Goal: Task Accomplishment & Management: Complete application form

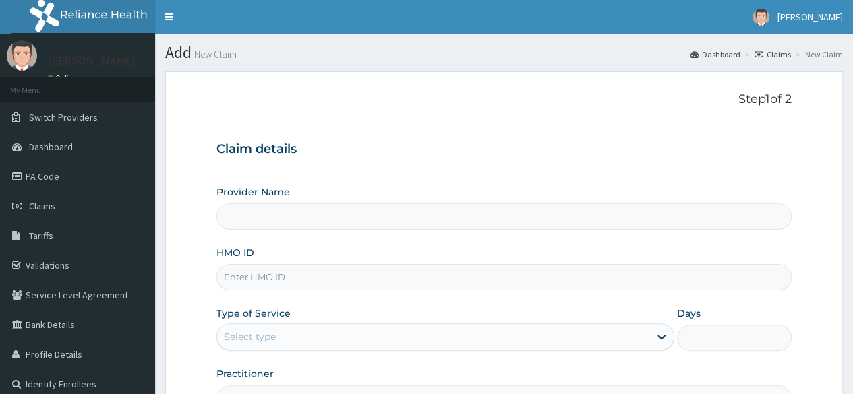
click at [266, 280] on input "HMO ID" at bounding box center [503, 277] width 575 height 26
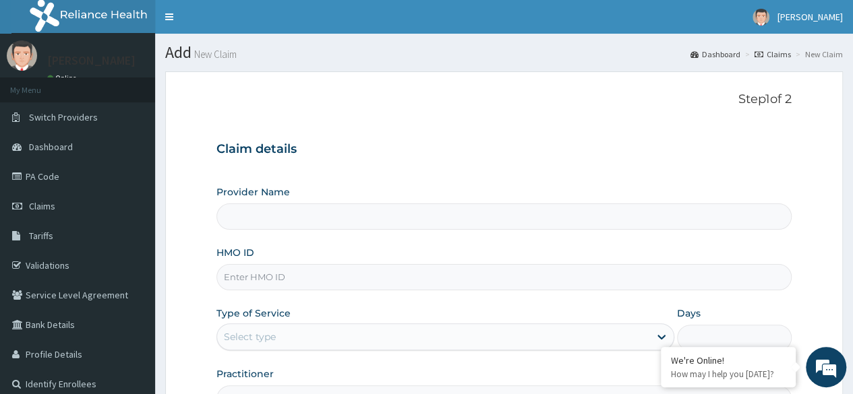
type input "BWC GYM"
type input "1"
type input "e"
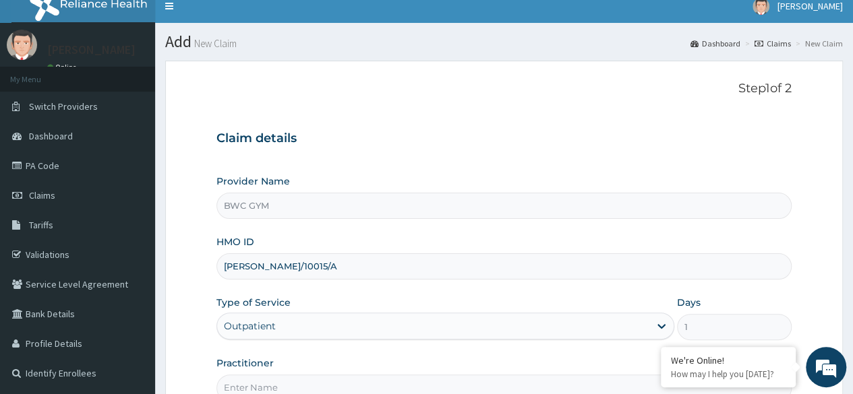
scroll to position [67, 0]
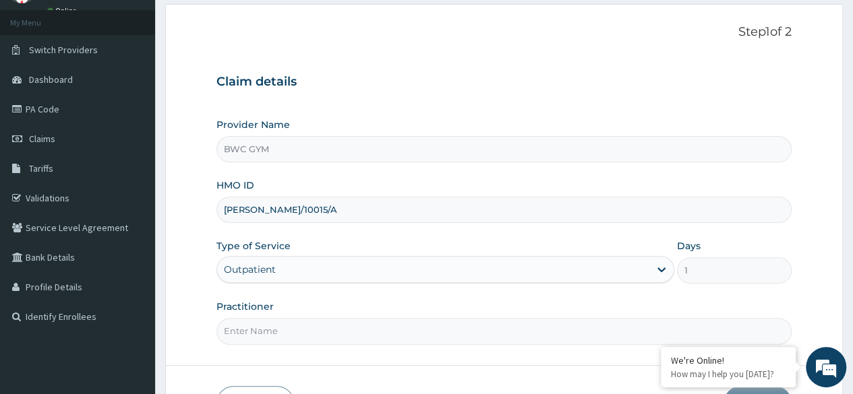
type input "ELY/10015/A"
click at [353, 266] on div "Outpatient" at bounding box center [445, 269] width 458 height 27
click at [336, 270] on div "Outpatient" at bounding box center [445, 269] width 458 height 27
click at [278, 328] on input "Practitioner" at bounding box center [503, 331] width 575 height 26
click at [278, 329] on input "Practitioner" at bounding box center [503, 331] width 575 height 26
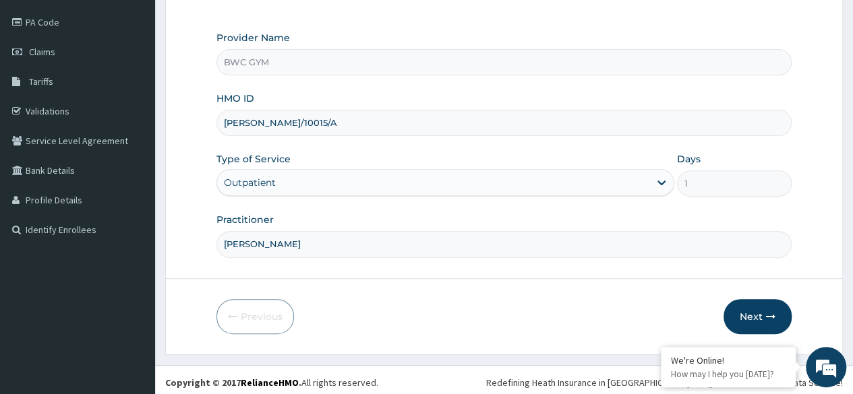
scroll to position [156, 0]
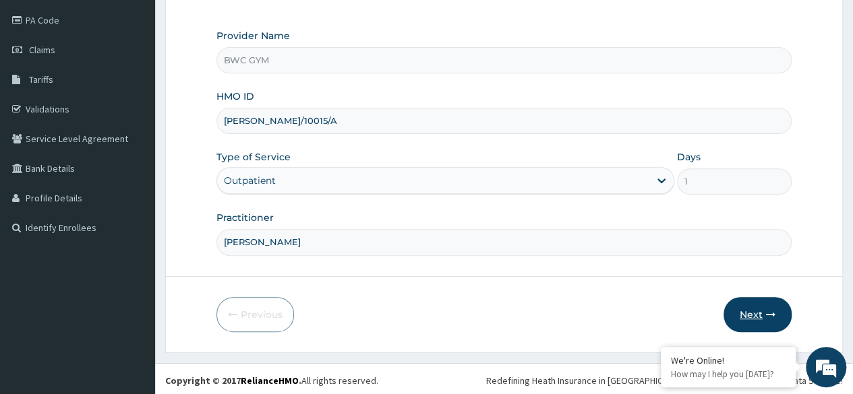
type input "DENNIS"
click at [755, 311] on button "Next" at bounding box center [757, 314] width 68 height 35
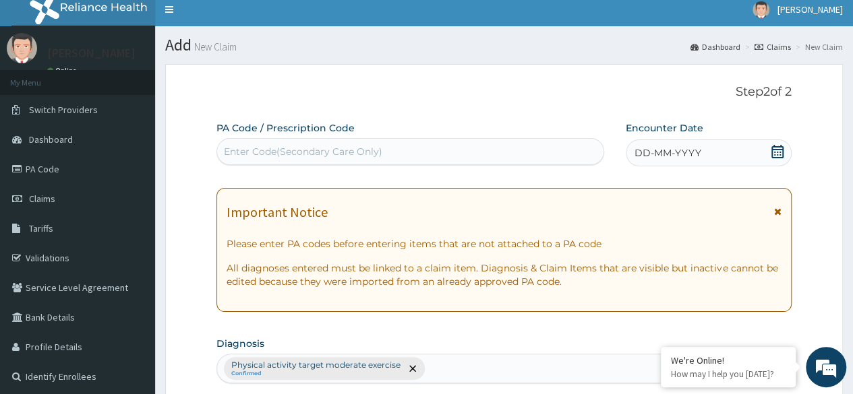
scroll to position [0, 0]
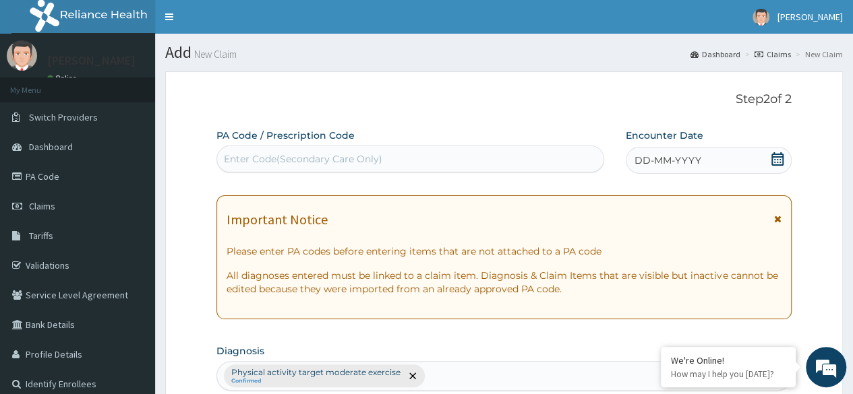
click at [299, 156] on div "Enter Code(Secondary Care Only)" at bounding box center [303, 158] width 158 height 13
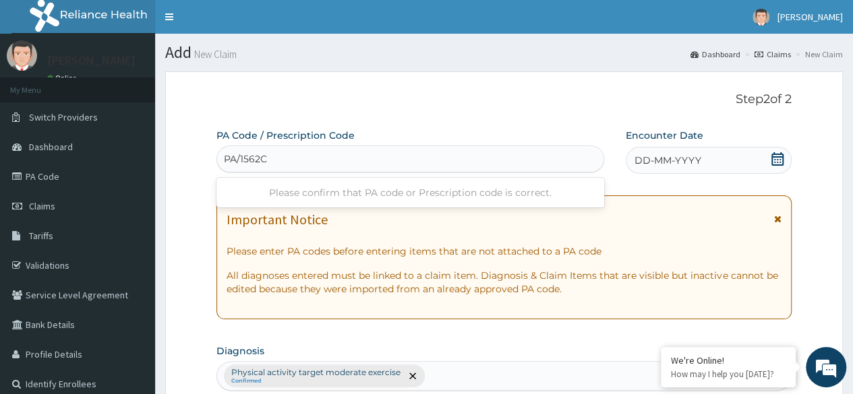
type input "PA/1562CD"
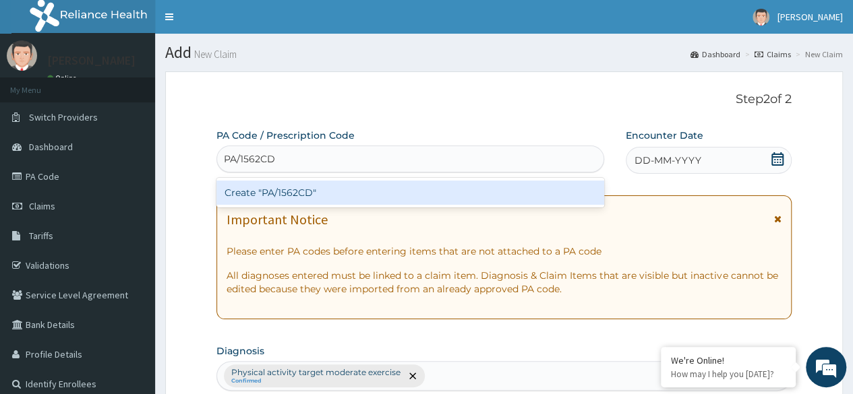
click at [284, 196] on div "Create "PA/1562CD"" at bounding box center [409, 193] width 387 height 24
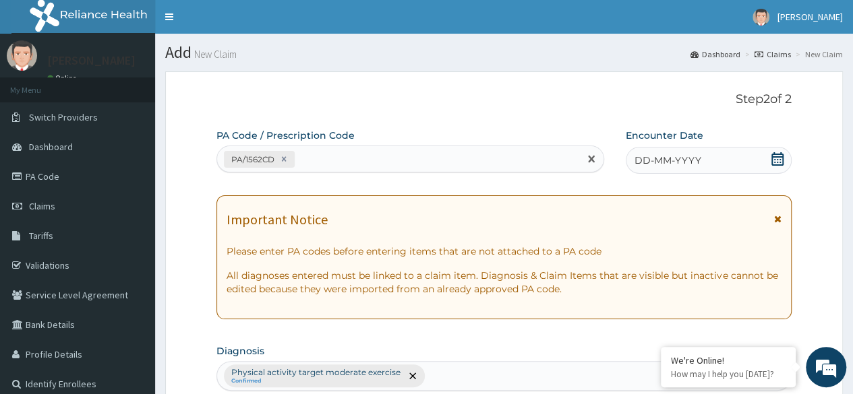
click at [711, 162] on div "DD-MM-YYYY" at bounding box center [708, 160] width 166 height 27
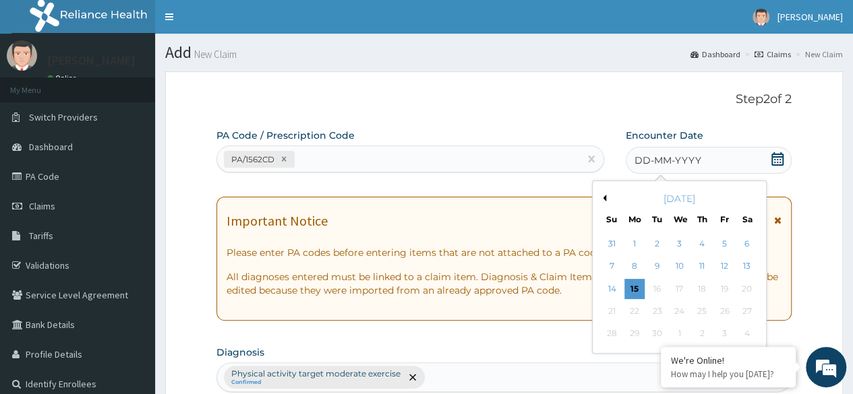
click at [604, 196] on button "Previous Month" at bounding box center [602, 198] width 7 height 7
click at [656, 265] on div "5" at bounding box center [656, 267] width 20 height 20
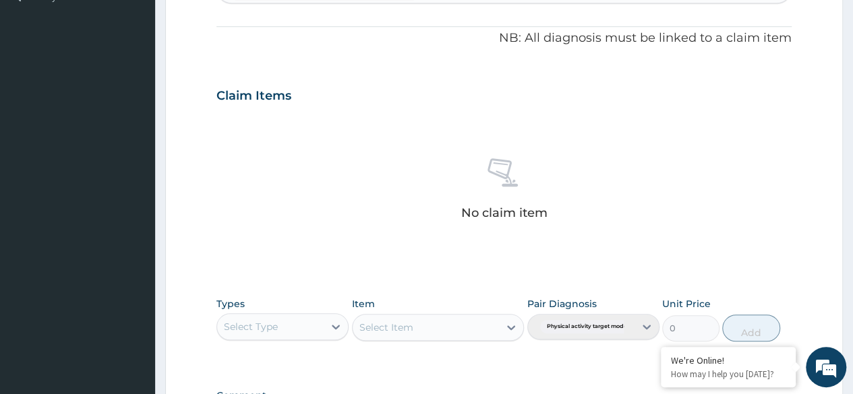
scroll to position [404, 0]
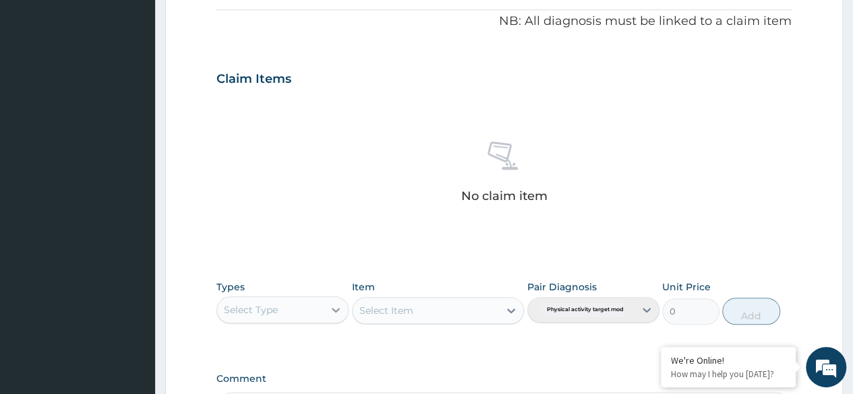
click at [332, 308] on icon at bounding box center [336, 310] width 8 height 5
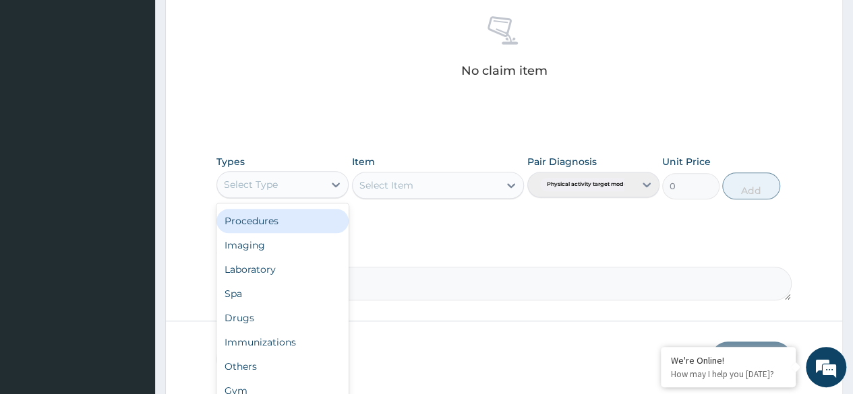
scroll to position [538, 0]
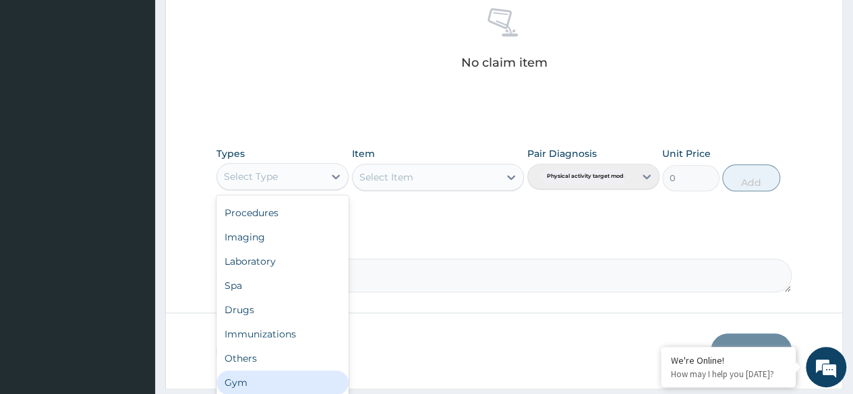
click at [232, 379] on div "Gym" at bounding box center [282, 383] width 132 height 24
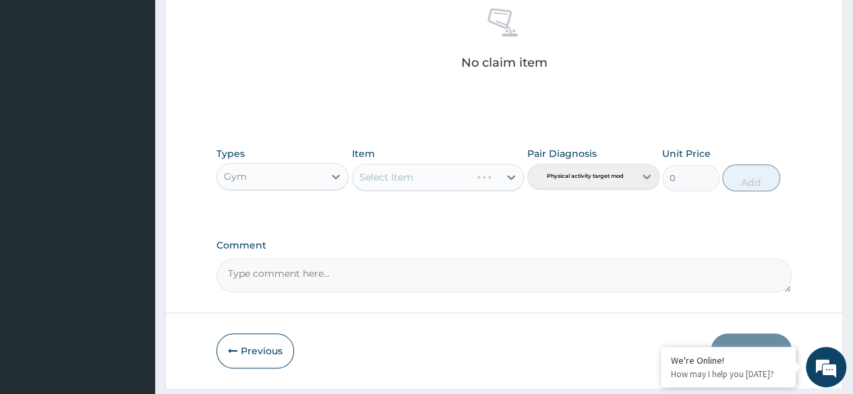
click at [511, 175] on div "Select Item" at bounding box center [438, 177] width 173 height 27
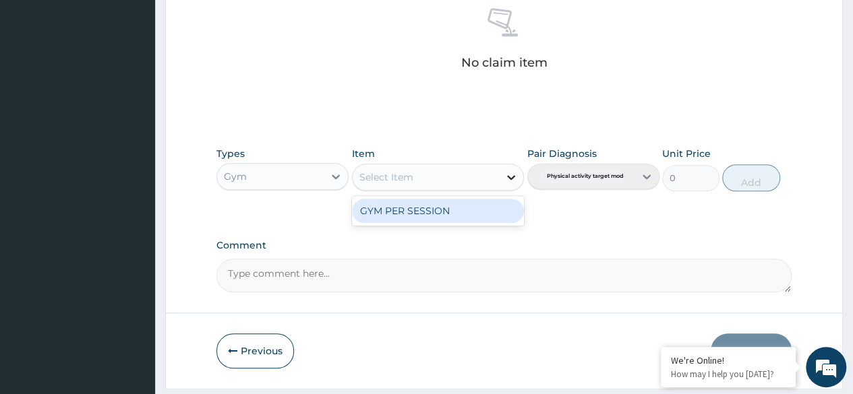
click at [508, 177] on icon at bounding box center [510, 177] width 13 height 13
click at [427, 209] on div "GYM PER SESSION" at bounding box center [438, 211] width 173 height 24
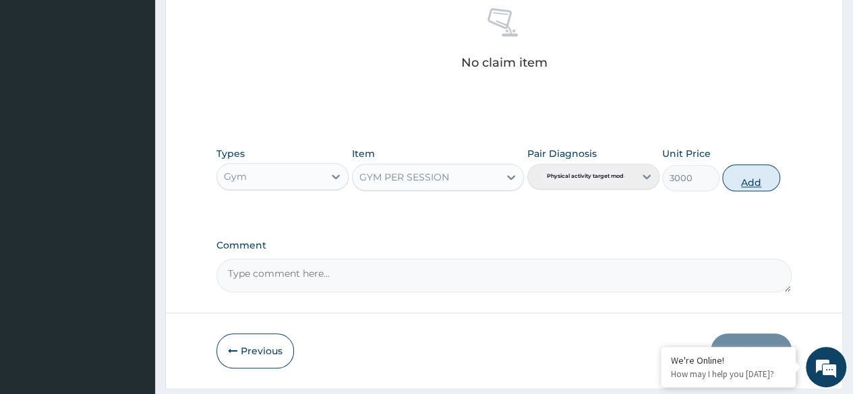
click at [756, 179] on button "Add" at bounding box center [750, 177] width 57 height 27
type input "0"
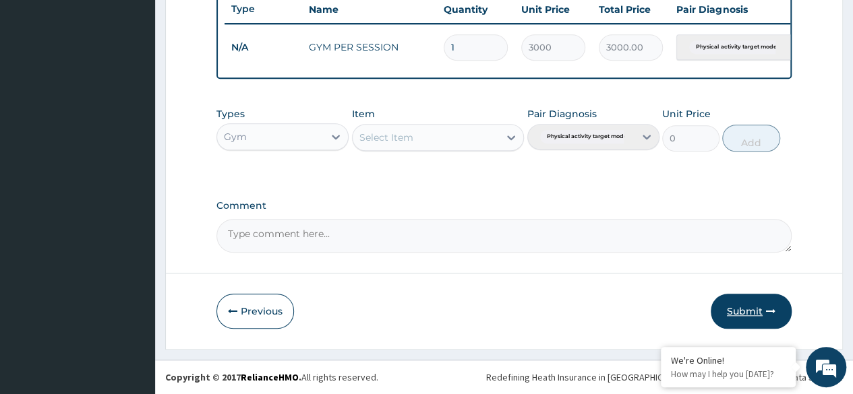
click at [733, 313] on button "Submit" at bounding box center [750, 311] width 81 height 35
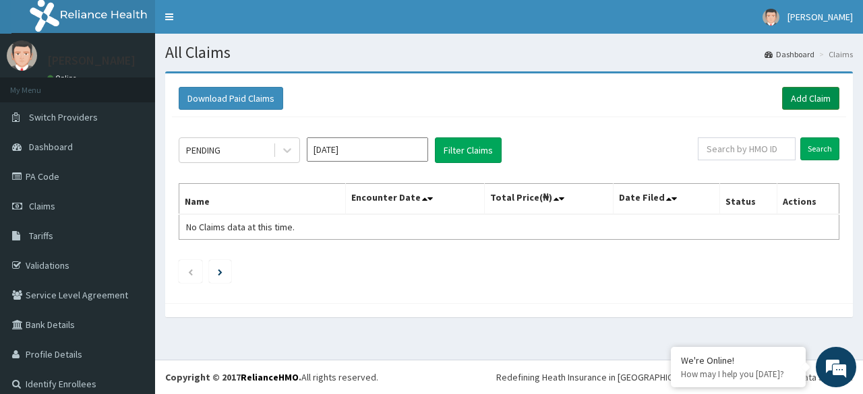
click at [805, 96] on link "Add Claim" at bounding box center [810, 98] width 57 height 23
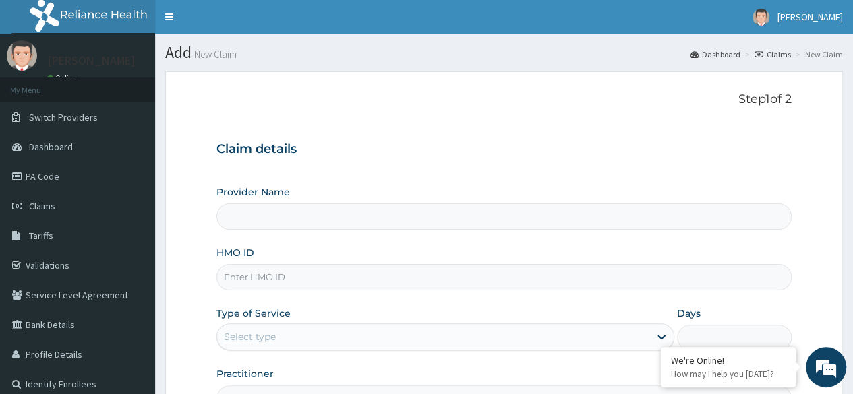
click at [260, 274] on input "HMO ID" at bounding box center [503, 277] width 575 height 26
type input "BWC GYM"
type input "1"
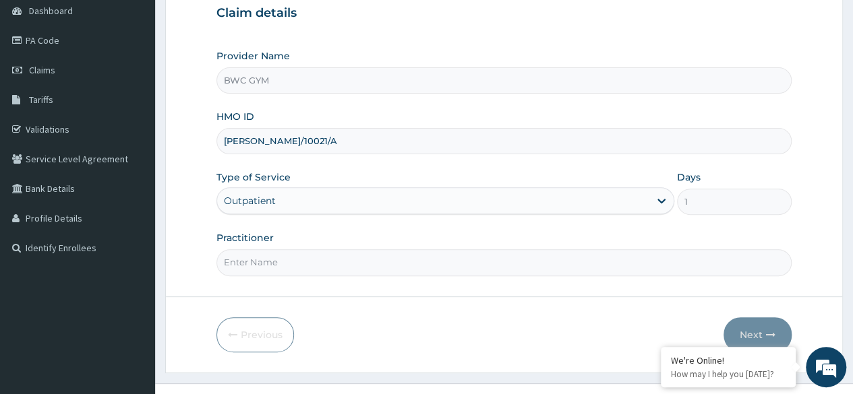
scroll to position [156, 0]
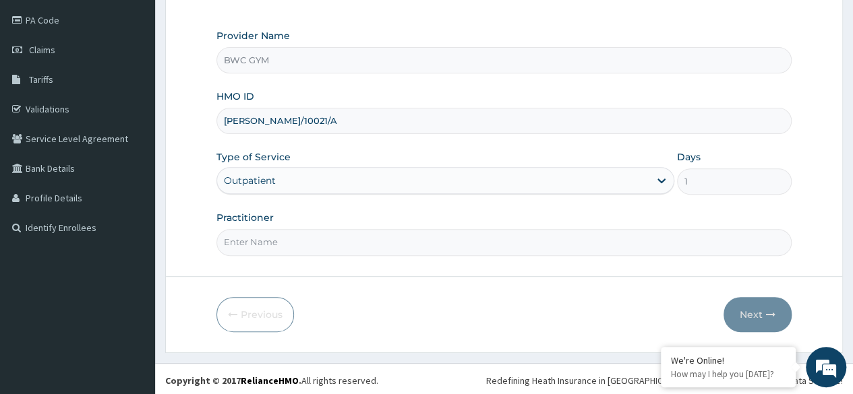
type input "ELY/10021/A"
click at [272, 241] on input "Practitioner" at bounding box center [503, 242] width 575 height 26
type input "[PERSON_NAME]"
click at [749, 308] on button "Next" at bounding box center [757, 314] width 68 height 35
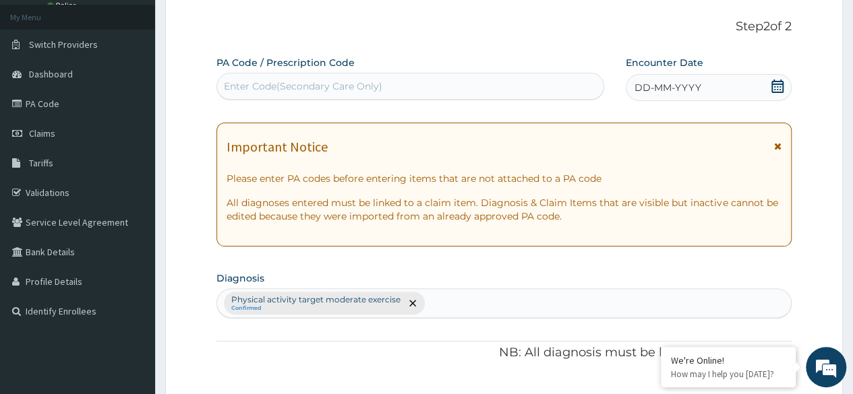
scroll to position [0, 0]
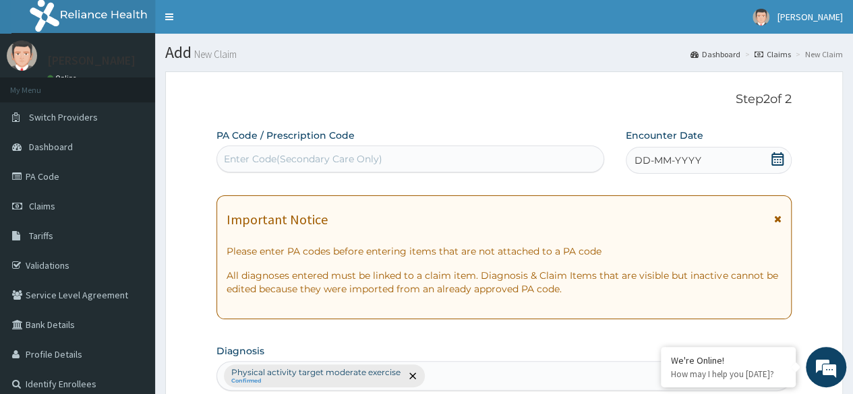
click at [322, 164] on div "Enter Code(Secondary Care Only)" at bounding box center [303, 158] width 158 height 13
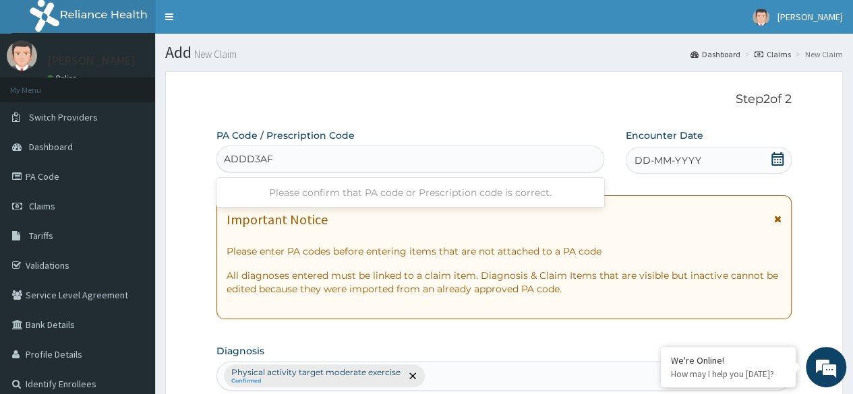
type input "ADDD3AF"
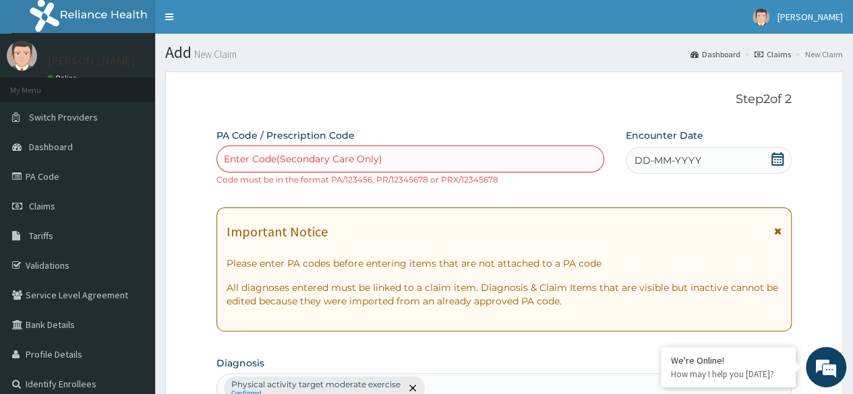
click at [316, 160] on div "Enter Code(Secondary Care Only)" at bounding box center [303, 158] width 158 height 13
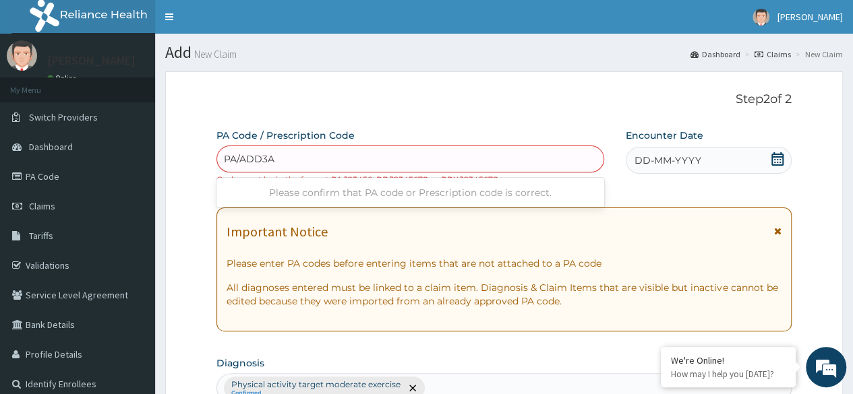
type input "PA/ADD3AF"
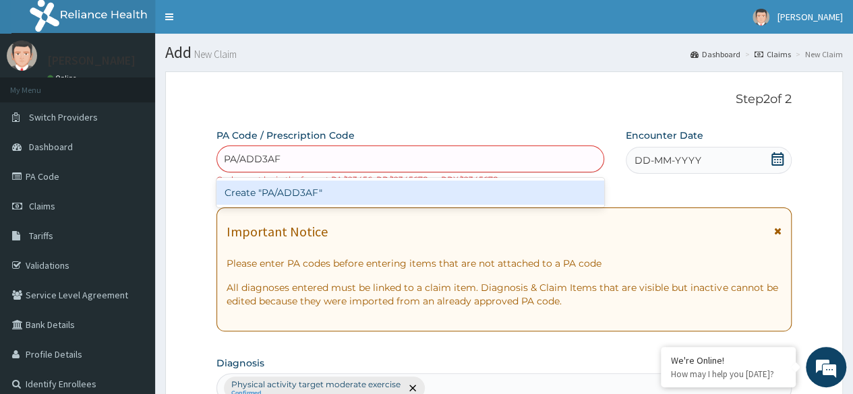
click at [255, 196] on div "Create "PA/ADD3AF"" at bounding box center [409, 193] width 387 height 24
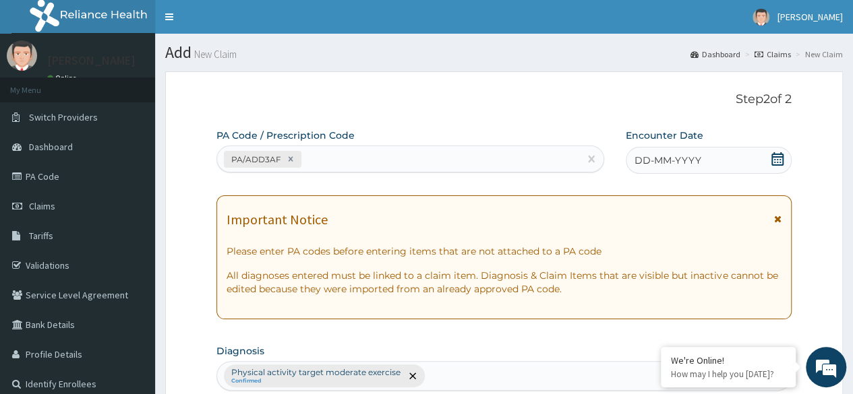
click at [694, 157] on span "DD-MM-YYYY" at bounding box center [667, 160] width 67 height 13
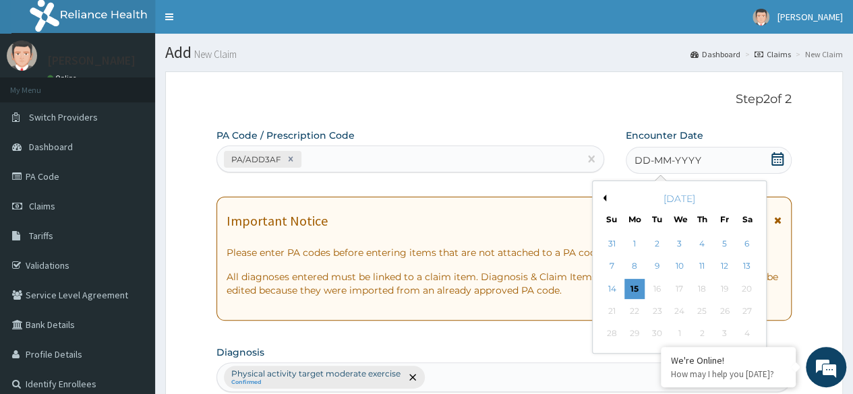
click at [605, 199] on div "[DATE]" at bounding box center [679, 198] width 162 height 13
click at [603, 199] on button "Previous Month" at bounding box center [602, 198] width 7 height 7
click at [659, 286] on div "12" at bounding box center [656, 289] width 20 height 20
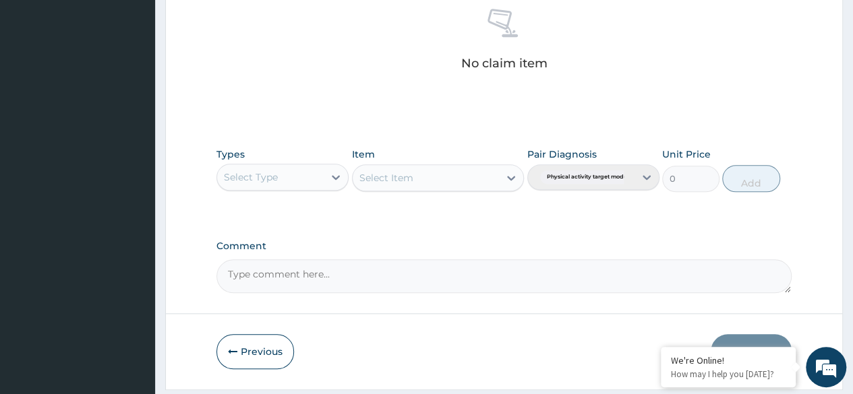
scroll to position [539, 0]
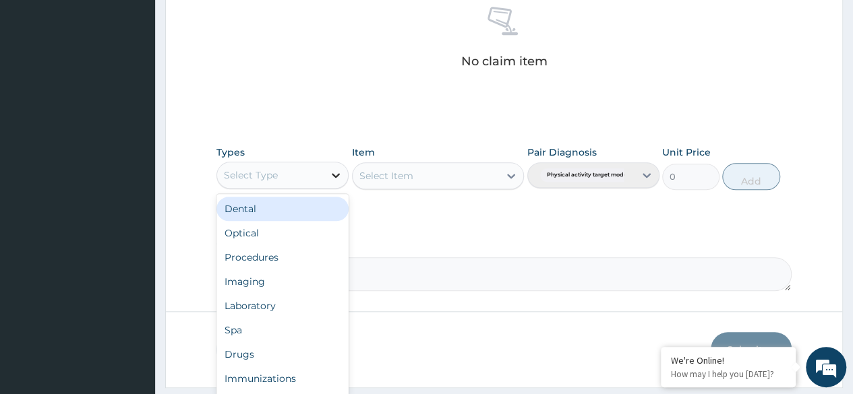
click at [337, 172] on icon at bounding box center [335, 174] width 13 height 13
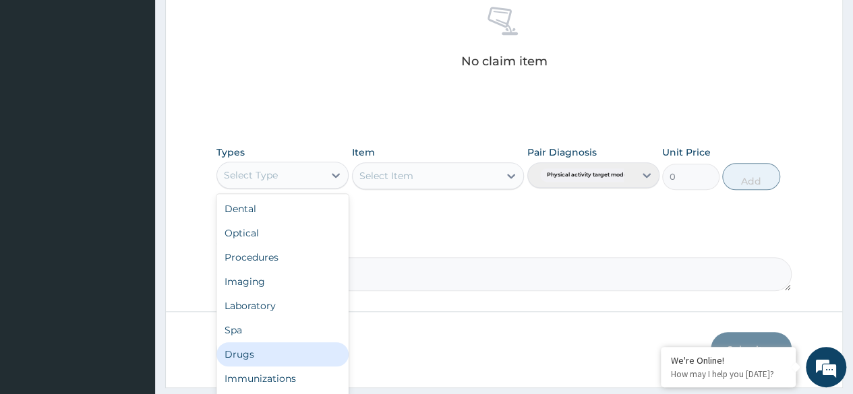
scroll to position [46, 0]
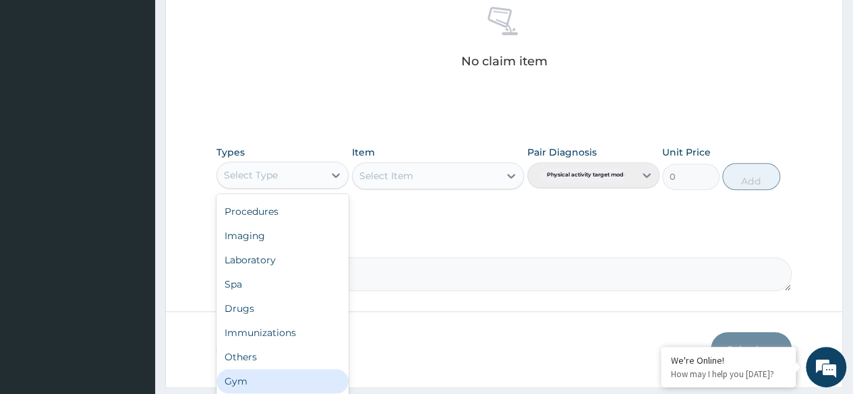
click at [242, 374] on div "Gym" at bounding box center [282, 381] width 132 height 24
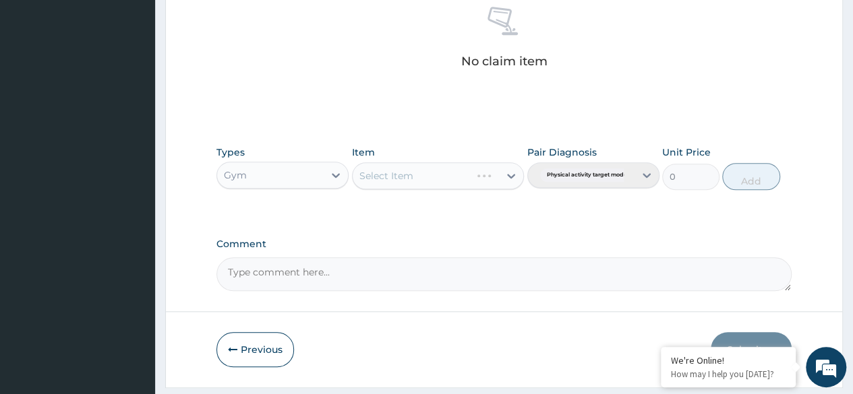
click at [505, 173] on div "Select Item" at bounding box center [438, 175] width 173 height 27
click at [514, 172] on icon at bounding box center [510, 175] width 13 height 13
click at [412, 206] on div "GYM PER SESSION" at bounding box center [438, 209] width 173 height 24
click at [753, 173] on button "Add" at bounding box center [750, 176] width 57 height 27
type input "0"
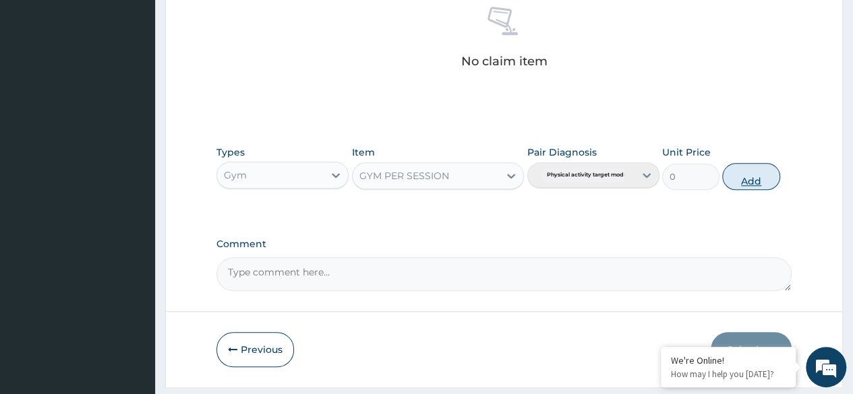
scroll to position [522, 0]
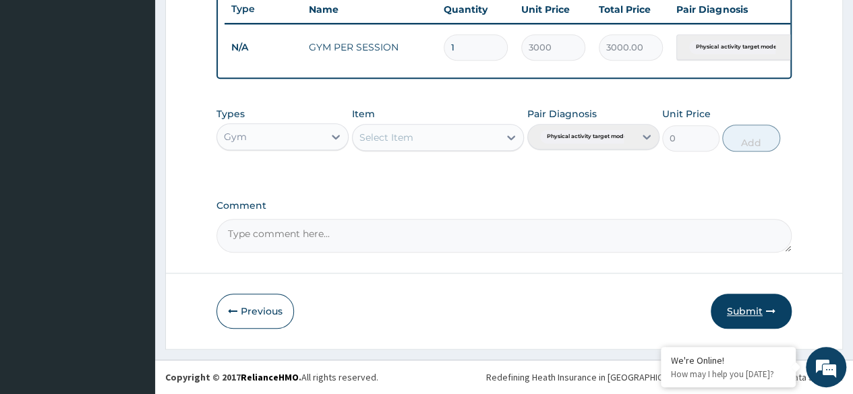
click at [743, 304] on button "Submit" at bounding box center [750, 311] width 81 height 35
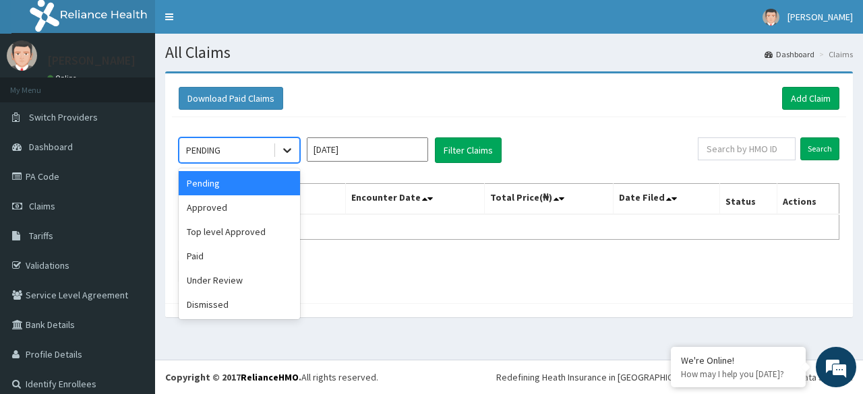
click at [290, 152] on icon at bounding box center [286, 150] width 13 height 13
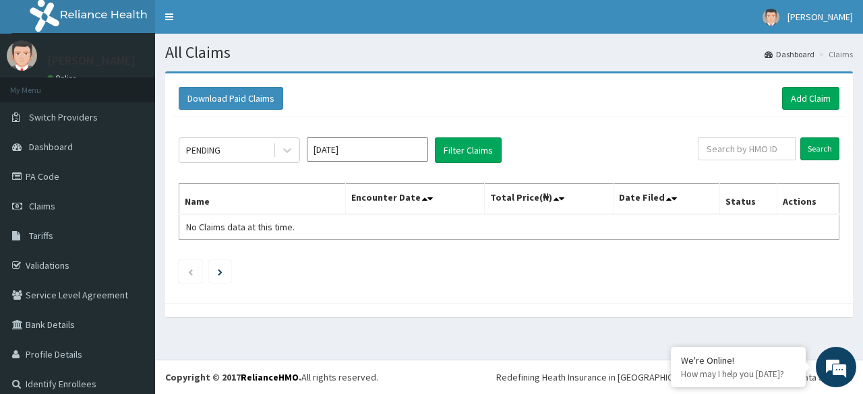
click at [391, 84] on div "Download Paid Claims Add Claim" at bounding box center [509, 98] width 674 height 37
click at [793, 94] on link "Add Claim" at bounding box center [810, 98] width 57 height 23
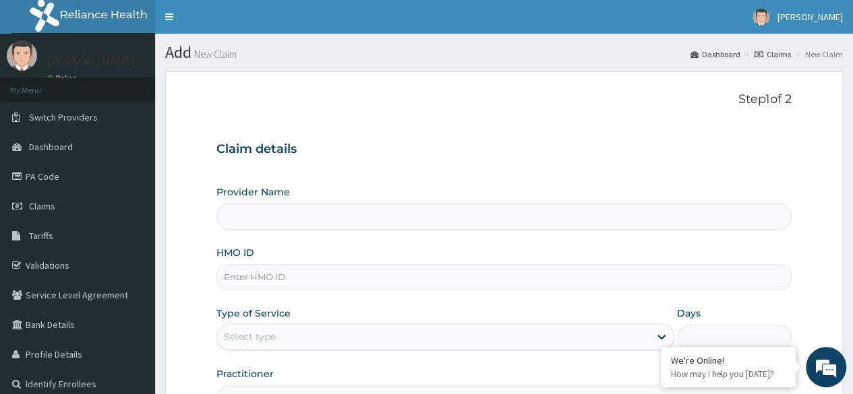
click at [267, 274] on input "HMO ID" at bounding box center [503, 277] width 575 height 26
type input "BWC GYM"
type input "1"
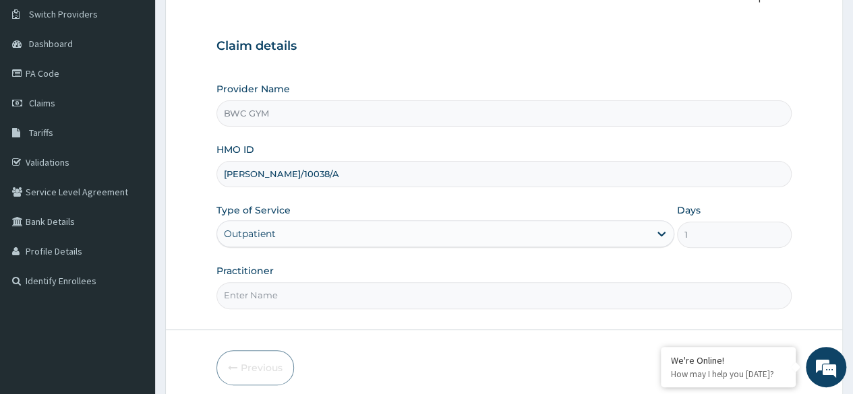
scroll to position [135, 0]
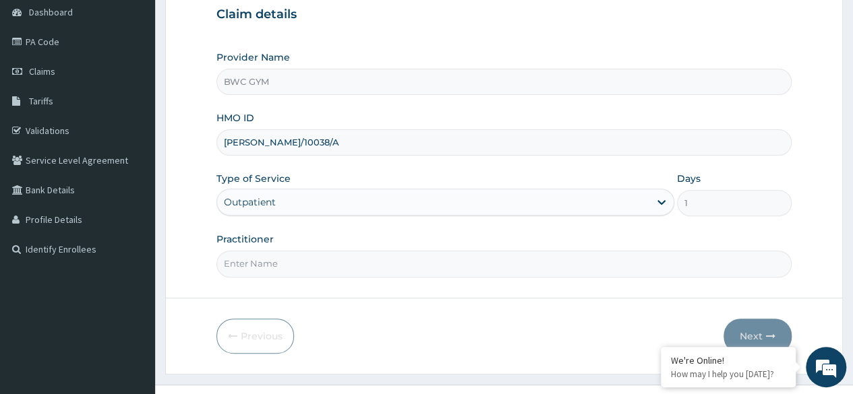
type input "[PERSON_NAME]/10038/A"
click at [297, 259] on input "Practitioner" at bounding box center [503, 264] width 575 height 26
type input "[PERSON_NAME]"
click at [751, 332] on button "Next" at bounding box center [757, 336] width 68 height 35
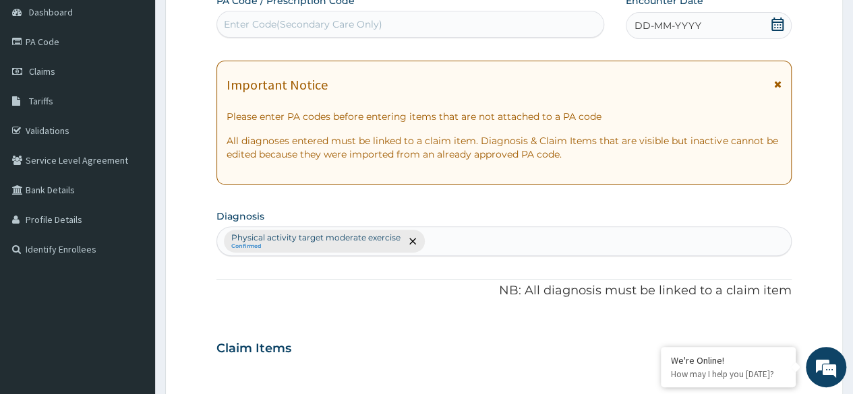
scroll to position [0, 0]
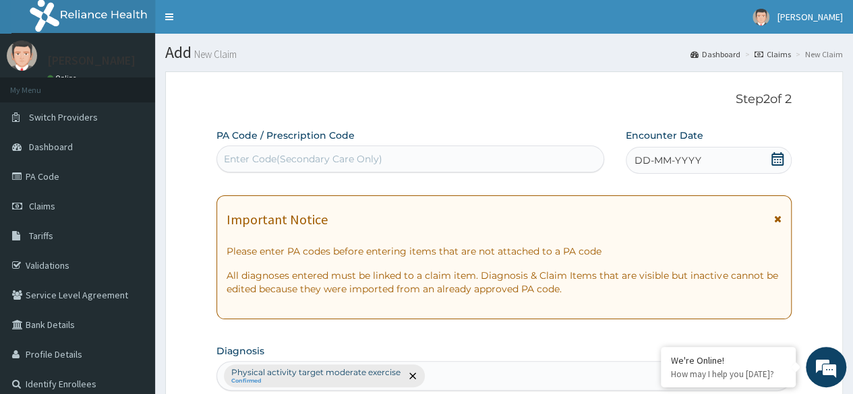
click at [338, 158] on div "Enter Code(Secondary Care Only)" at bounding box center [303, 158] width 158 height 13
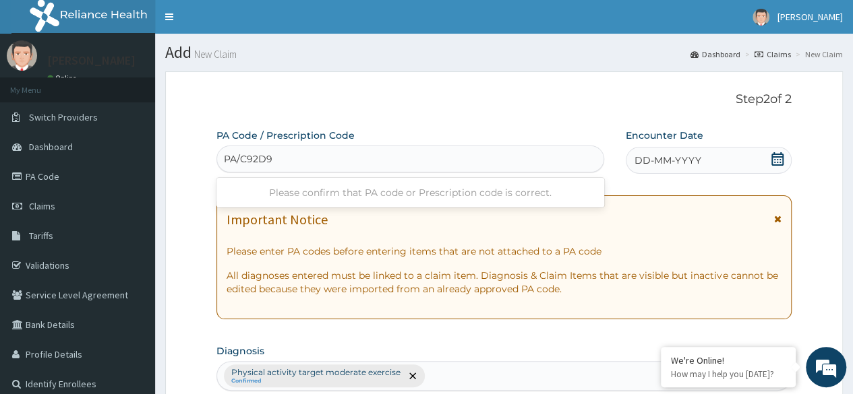
type input "PA/C92D9C"
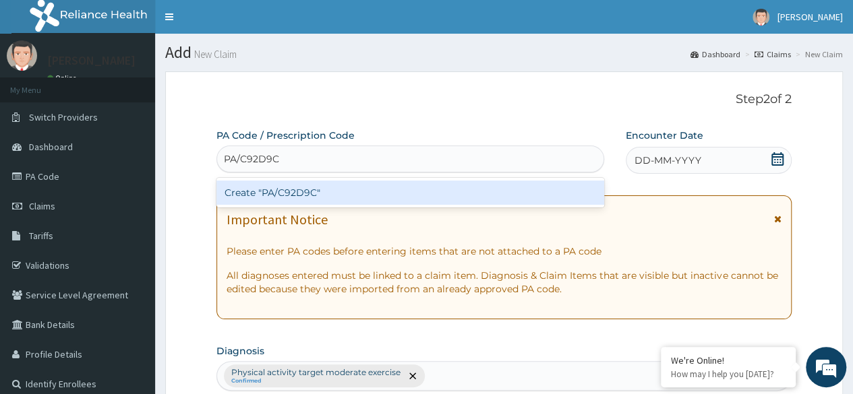
click at [326, 185] on div "Create "PA/C92D9C"" at bounding box center [409, 193] width 387 height 24
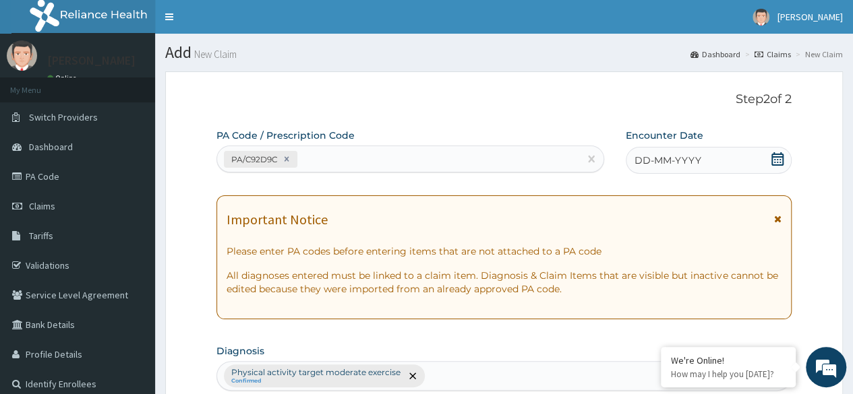
click at [681, 159] on span "DD-MM-YYYY" at bounding box center [667, 160] width 67 height 13
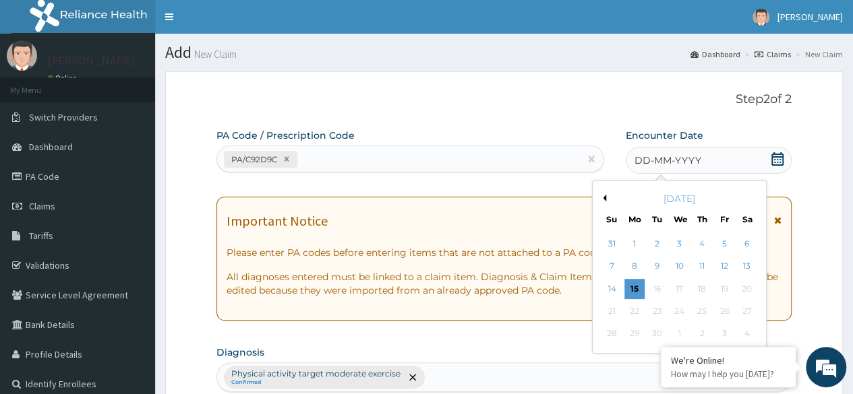
click at [604, 196] on button "Previous Month" at bounding box center [602, 198] width 7 height 7
click at [701, 287] on div "14" at bounding box center [702, 289] width 20 height 20
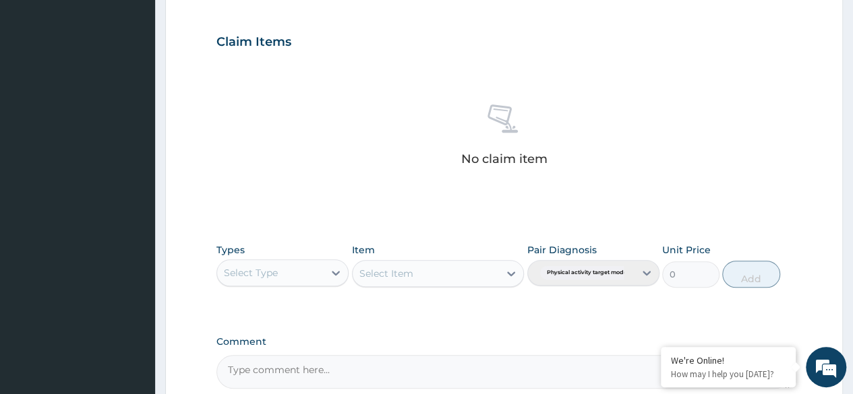
scroll to position [472, 0]
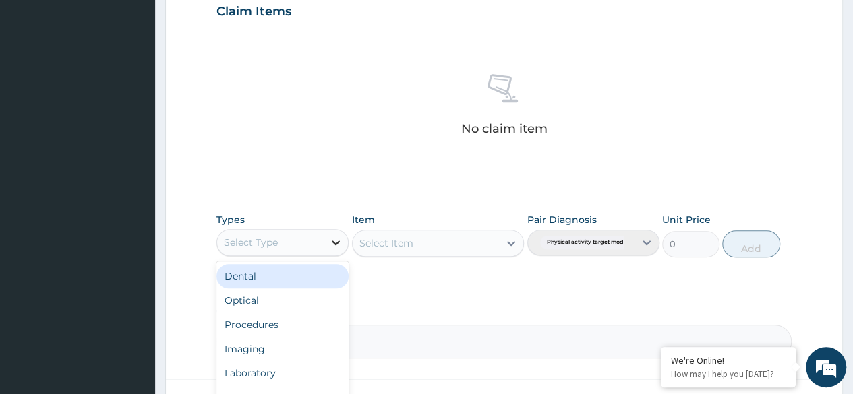
click at [333, 238] on icon at bounding box center [335, 242] width 13 height 13
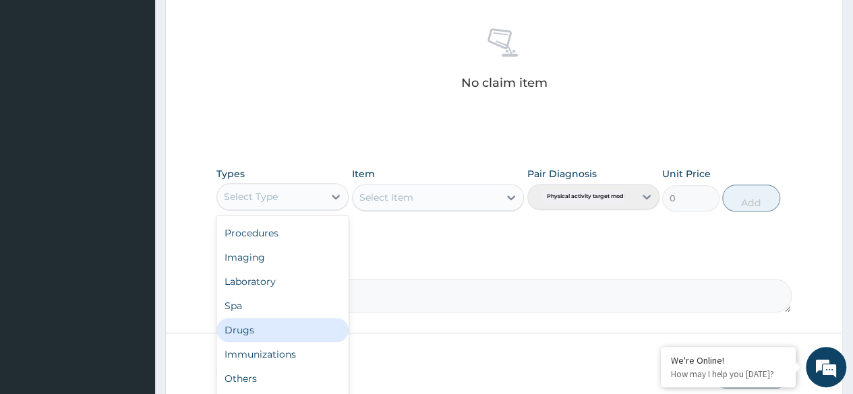
scroll to position [531, 0]
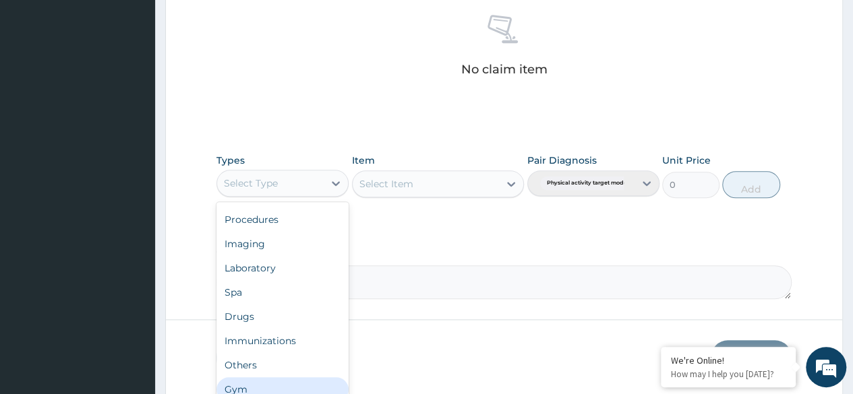
click at [237, 384] on div "Gym" at bounding box center [282, 389] width 132 height 24
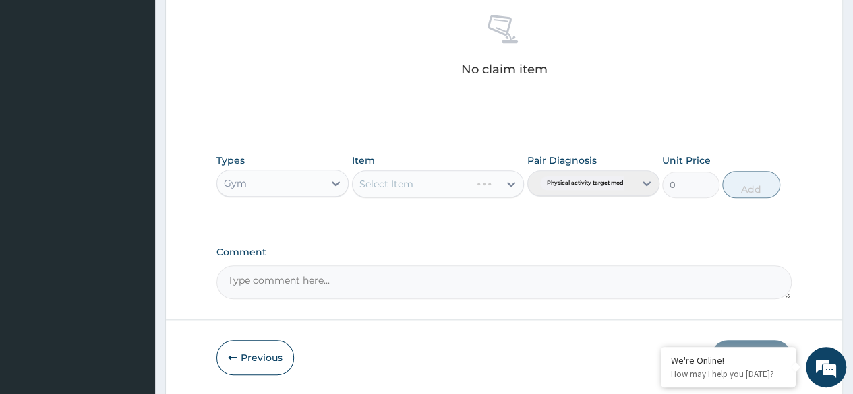
click at [510, 185] on div "Select Item" at bounding box center [438, 184] width 173 height 27
click at [510, 184] on icon at bounding box center [511, 184] width 8 height 5
click at [466, 214] on div "GYM PER SESSION" at bounding box center [438, 218] width 173 height 24
click at [736, 181] on button "Add" at bounding box center [750, 184] width 57 height 27
type input "0"
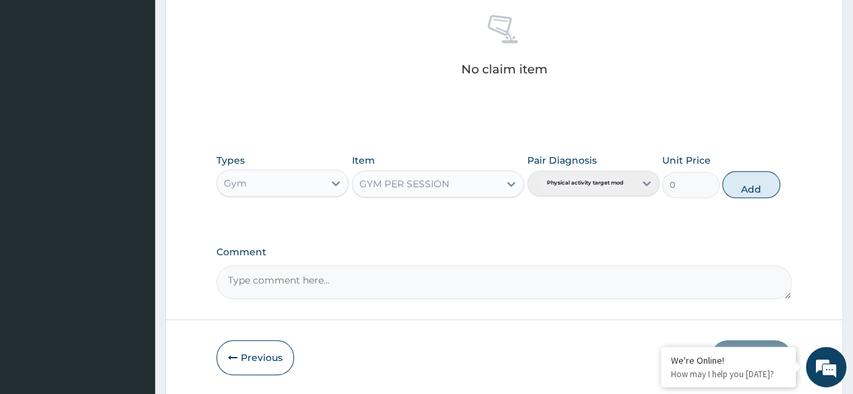
scroll to position [522, 0]
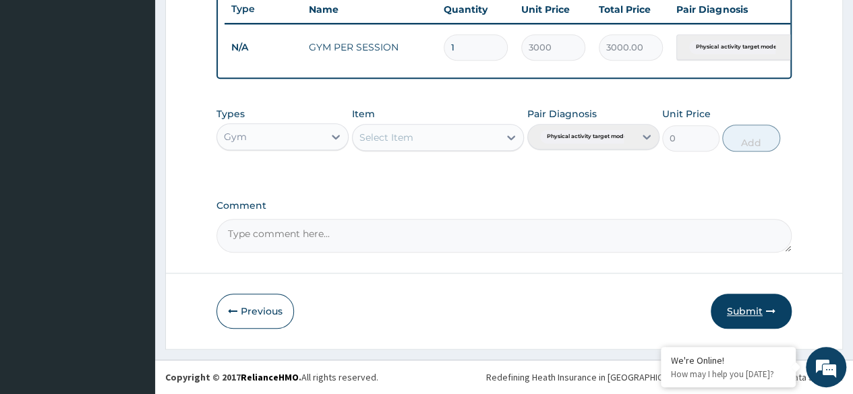
click at [751, 309] on button "Submit" at bounding box center [750, 311] width 81 height 35
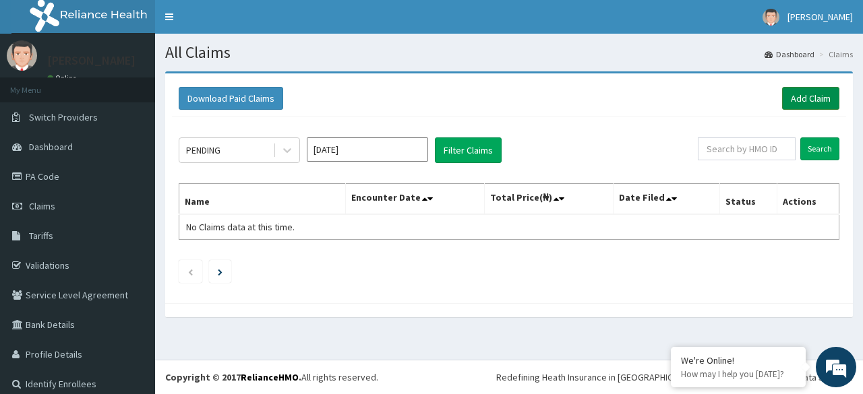
click at [798, 94] on link "Add Claim" at bounding box center [810, 98] width 57 height 23
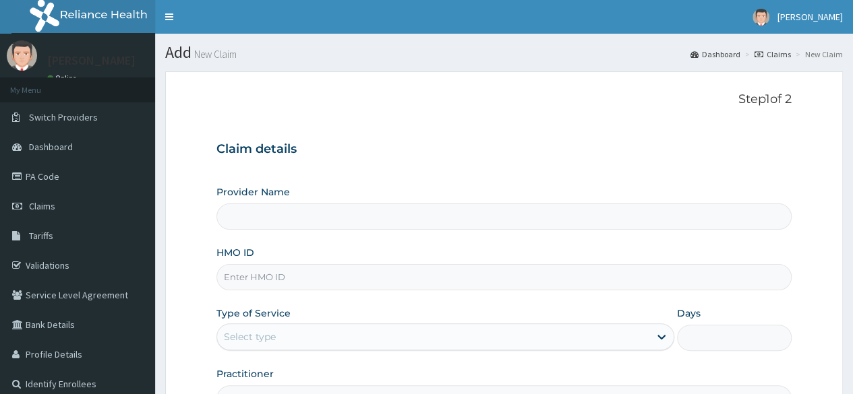
click at [282, 276] on input "HMO ID" at bounding box center [503, 277] width 575 height 26
type input "BWC GYM"
type input "1"
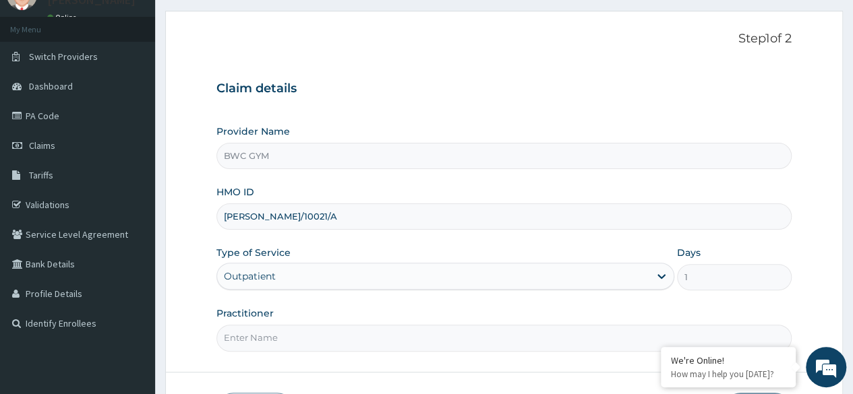
scroll to position [135, 0]
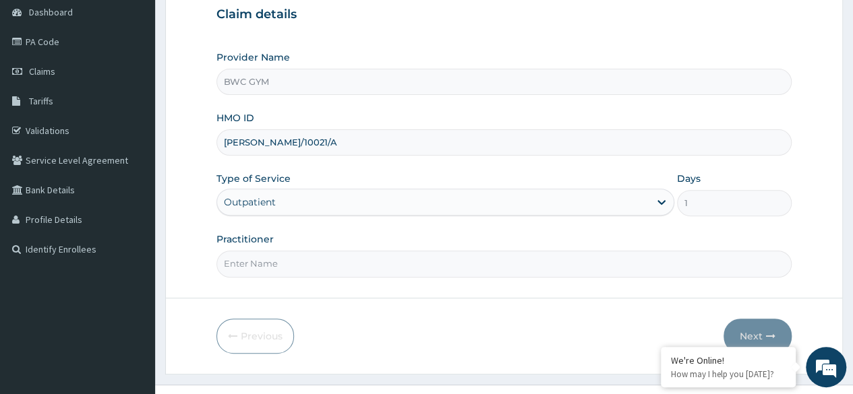
type input "[PERSON_NAME]/10021/A"
click at [286, 258] on input "Practitioner" at bounding box center [503, 264] width 575 height 26
type input "[PERSON_NAME]"
click at [749, 332] on button "Next" at bounding box center [757, 336] width 68 height 35
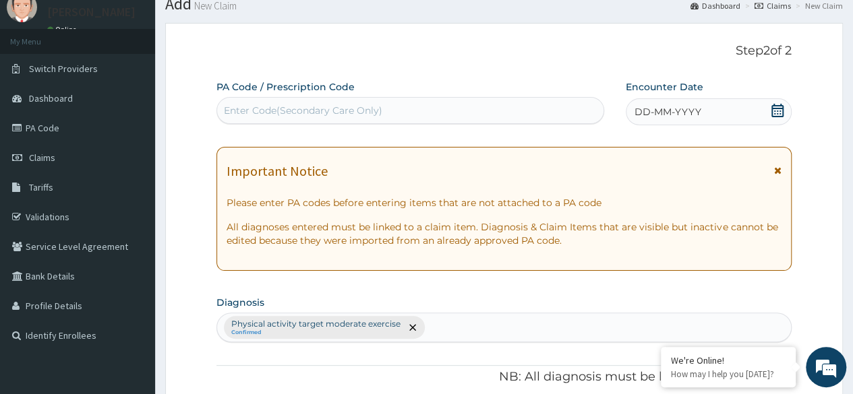
scroll to position [0, 0]
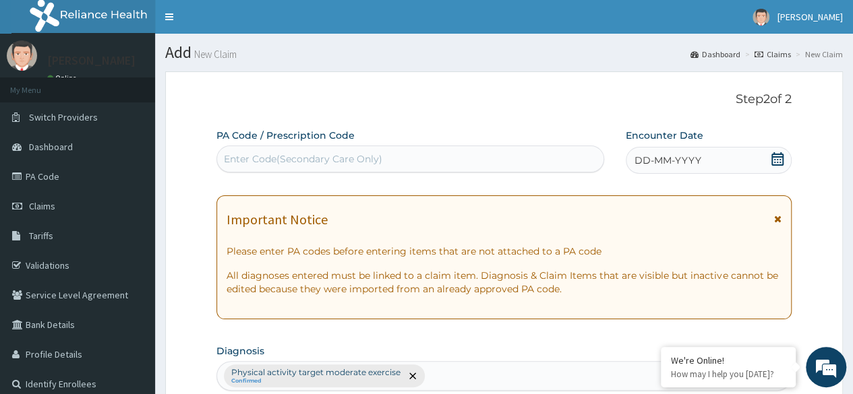
click at [344, 161] on div "Enter Code(Secondary Care Only)" at bounding box center [303, 158] width 158 height 13
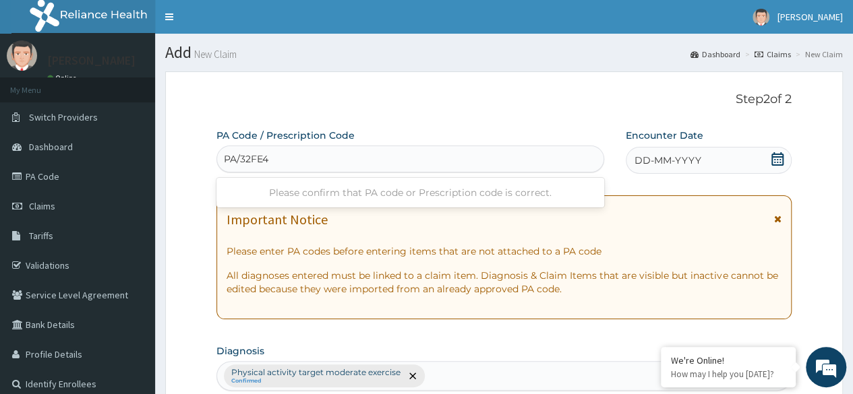
type input "PA/32FE4A"
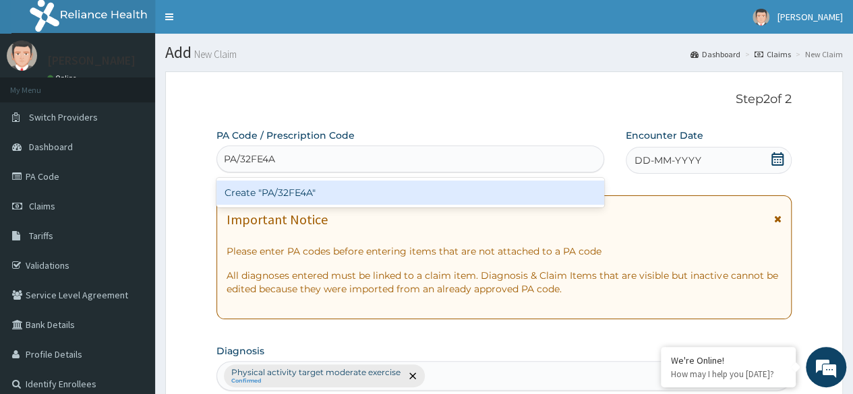
click at [329, 187] on div "Create "PA/32FE4A"" at bounding box center [409, 193] width 387 height 24
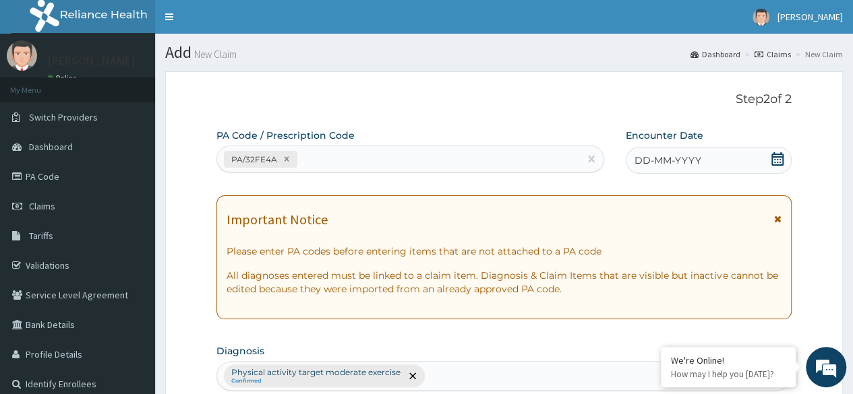
click at [676, 154] on div "DD-MM-YYYY" at bounding box center [708, 160] width 166 height 27
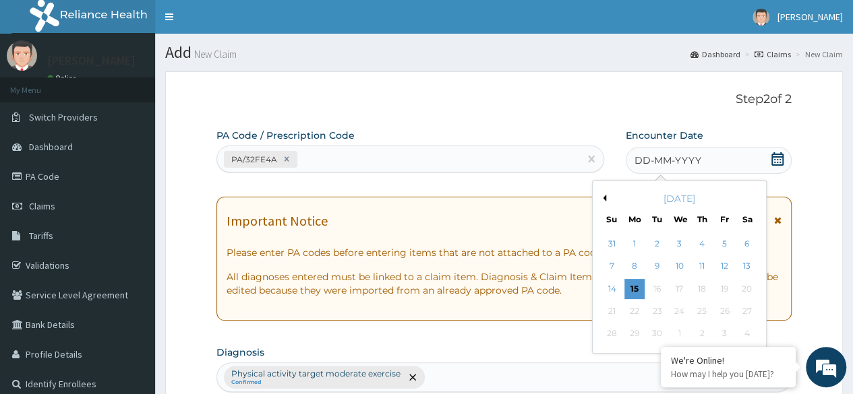
click at [605, 197] on button "Previous Month" at bounding box center [602, 198] width 7 height 7
click at [701, 293] on div "14" at bounding box center [702, 289] width 20 height 20
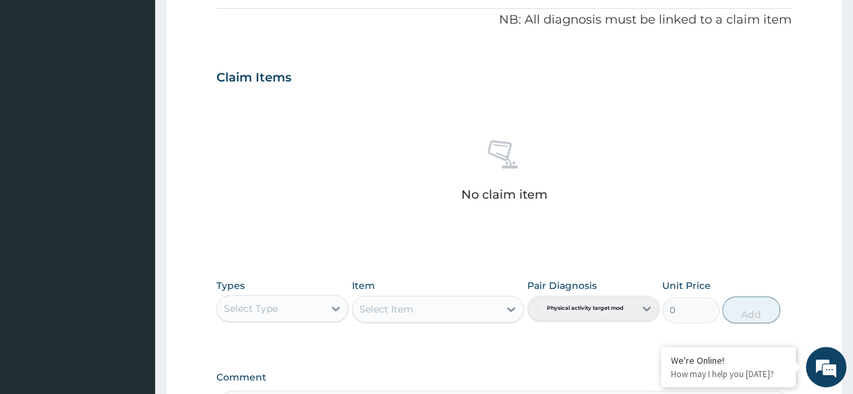
scroll to position [575, 0]
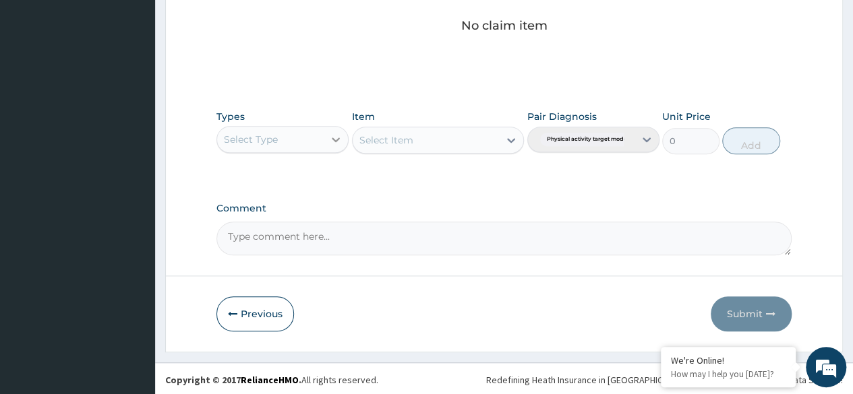
click at [336, 136] on icon at bounding box center [335, 139] width 13 height 13
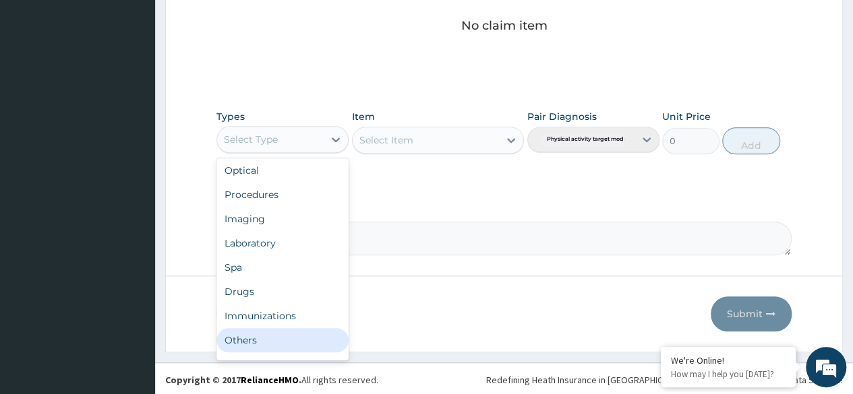
scroll to position [46, 0]
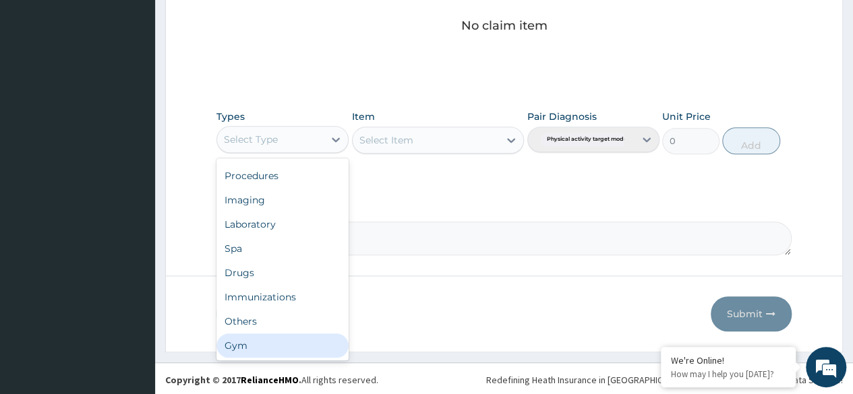
click at [270, 340] on div "Gym" at bounding box center [282, 346] width 132 height 24
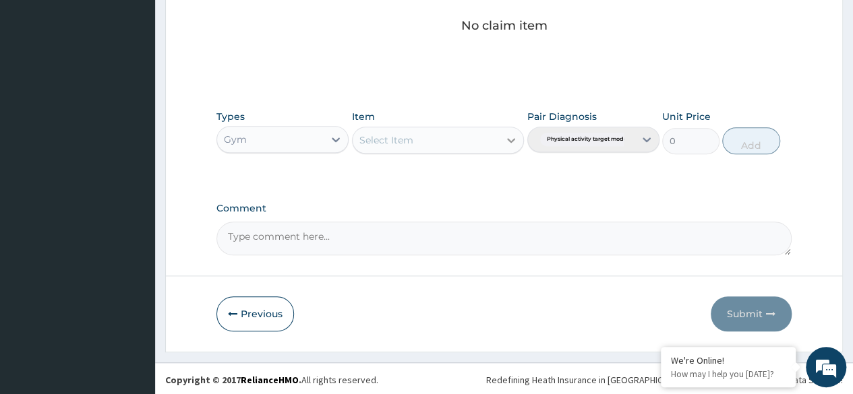
click at [512, 139] on icon at bounding box center [511, 140] width 8 height 5
click at [445, 175] on div "GYM PER SESSION" at bounding box center [438, 174] width 173 height 24
click at [737, 135] on button "Add" at bounding box center [750, 140] width 57 height 27
type input "0"
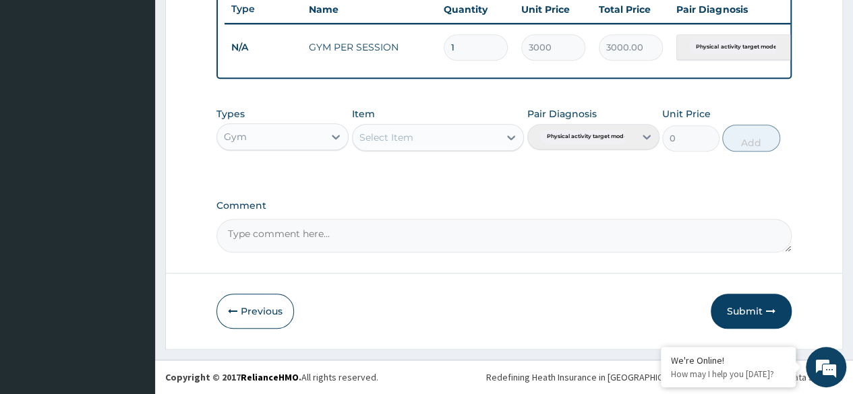
click at [736, 306] on button "Submit" at bounding box center [750, 311] width 81 height 35
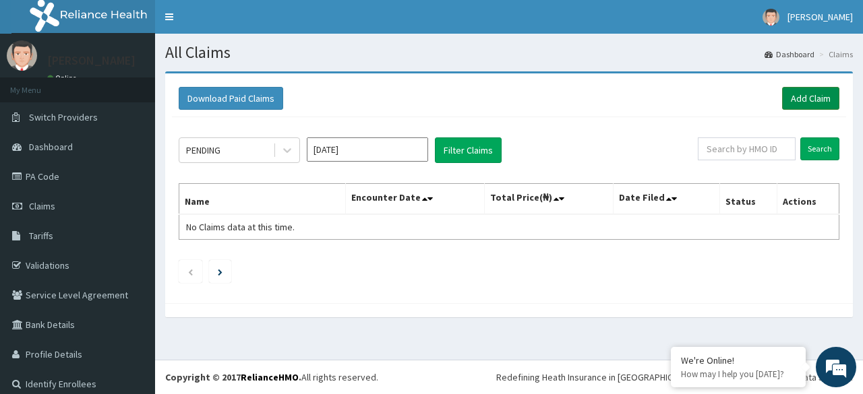
click at [812, 94] on link "Add Claim" at bounding box center [810, 98] width 57 height 23
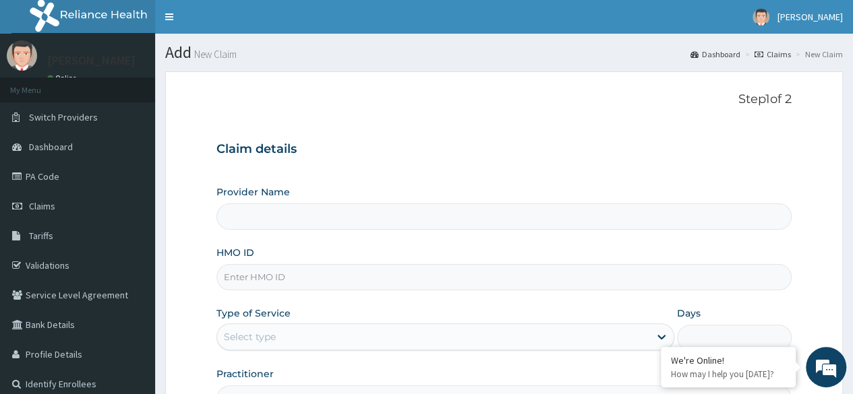
click at [290, 217] on input "Provider Name" at bounding box center [503, 217] width 575 height 26
type input "BWC GYM"
type input "1"
click at [287, 272] on input "HMO ID" at bounding box center [503, 277] width 575 height 26
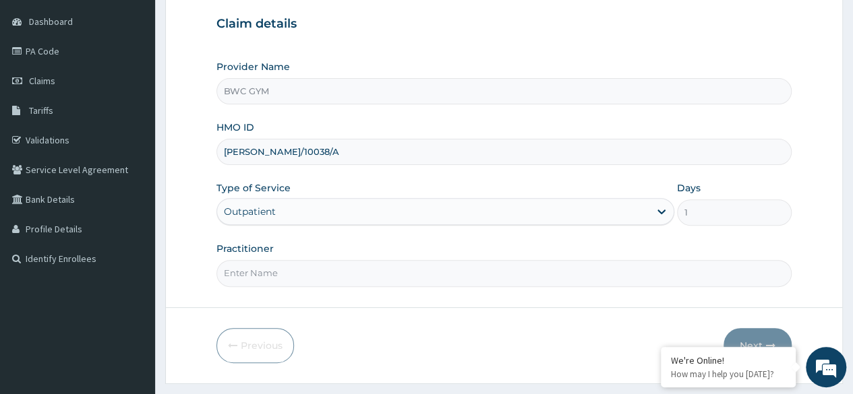
scroll to position [135, 0]
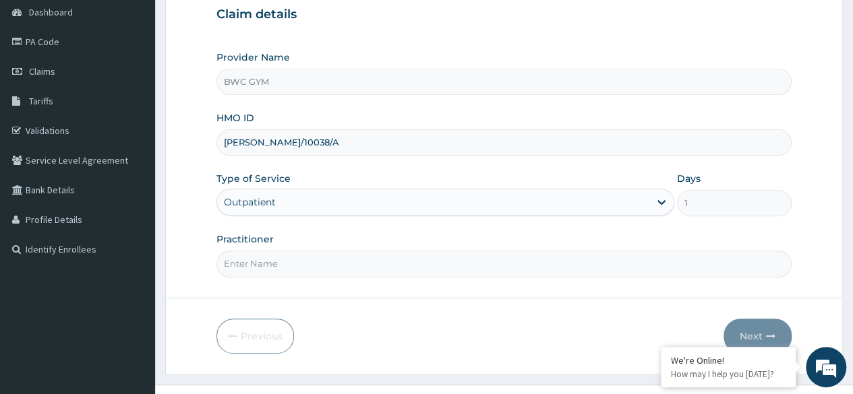
type input "[PERSON_NAME]/10038/A"
click at [270, 265] on input "Practitioner" at bounding box center [503, 264] width 575 height 26
type input "[PERSON_NAME]"
click at [745, 331] on button "Next" at bounding box center [757, 336] width 68 height 35
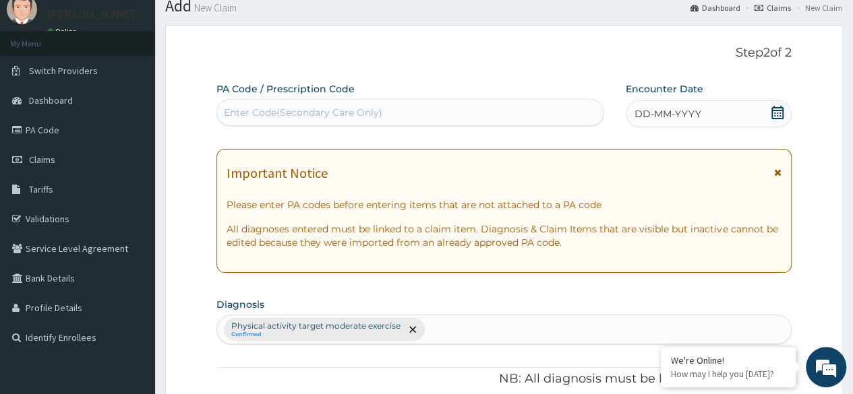
scroll to position [0, 0]
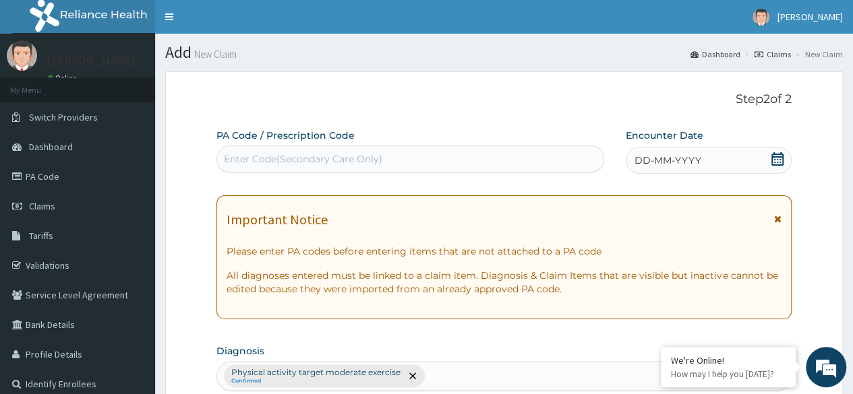
click at [350, 146] on div "Enter Code(Secondary Care Only)" at bounding box center [409, 159] width 387 height 27
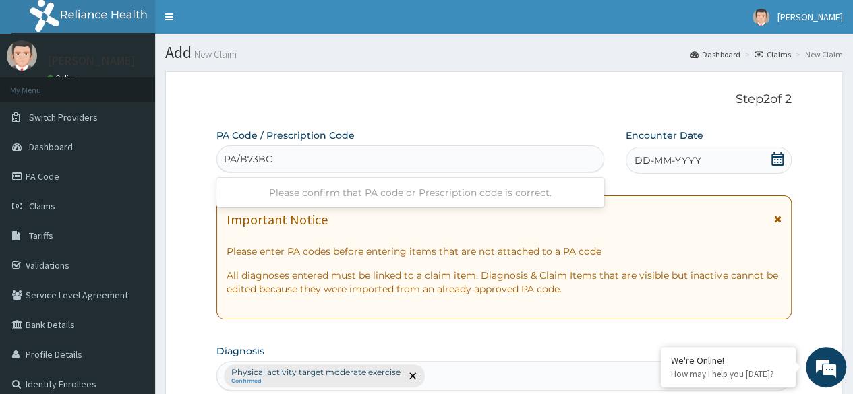
type input "PA/B73BCA"
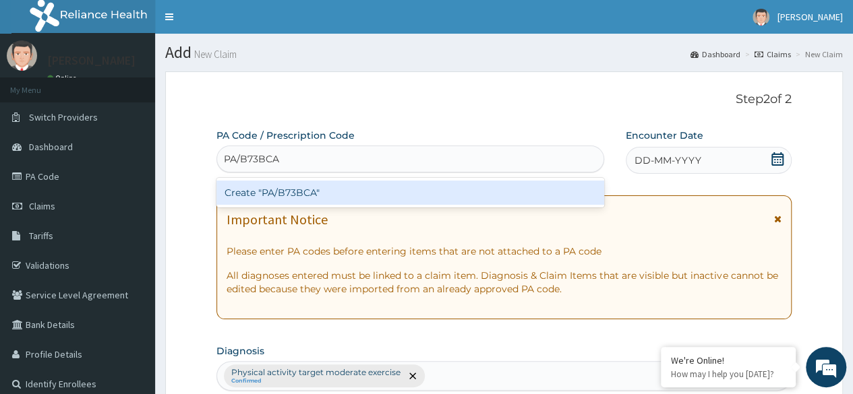
click at [325, 193] on div "Create "PA/B73BCA"" at bounding box center [409, 193] width 387 height 24
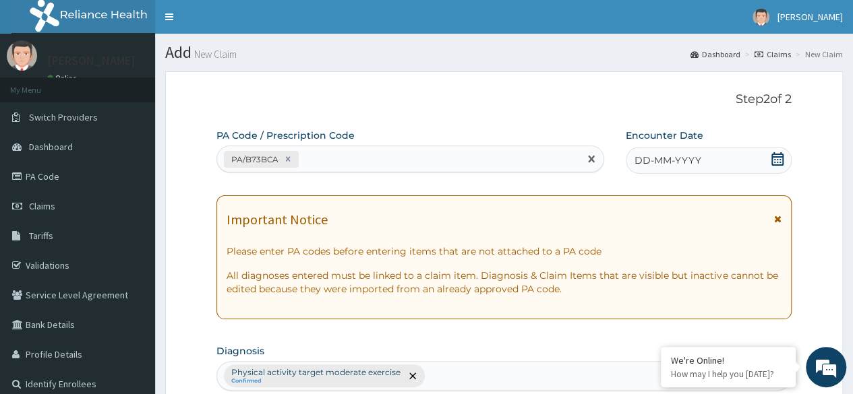
click at [671, 163] on span "DD-MM-YYYY" at bounding box center [667, 160] width 67 height 13
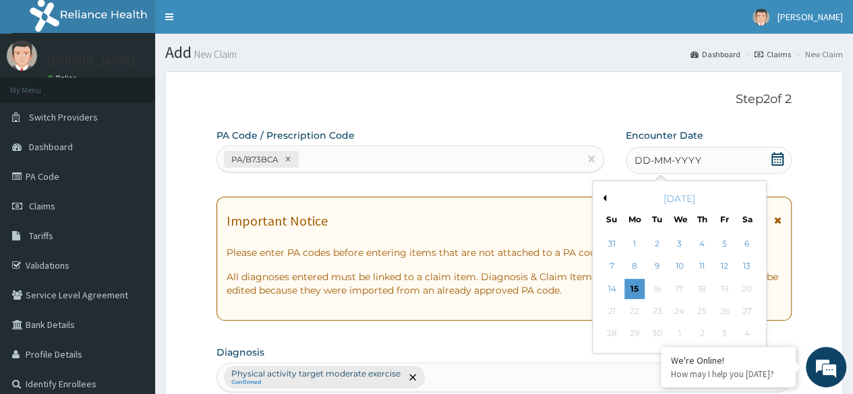
click at [601, 199] on button "Previous Month" at bounding box center [602, 198] width 7 height 7
click at [635, 305] on div "18" at bounding box center [634, 311] width 20 height 20
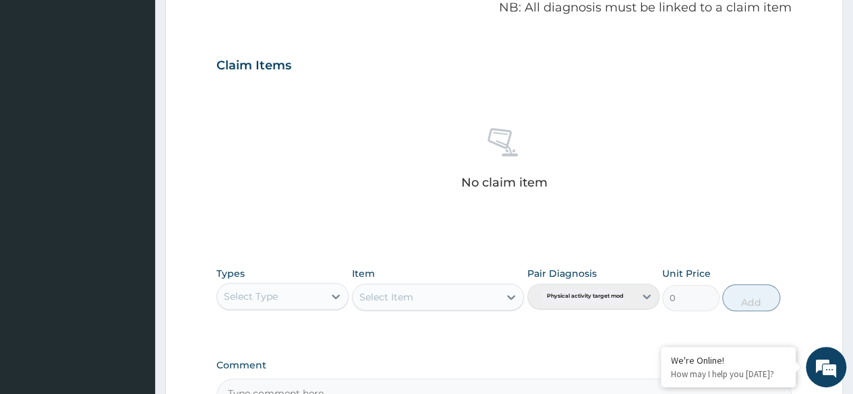
scroll to position [539, 0]
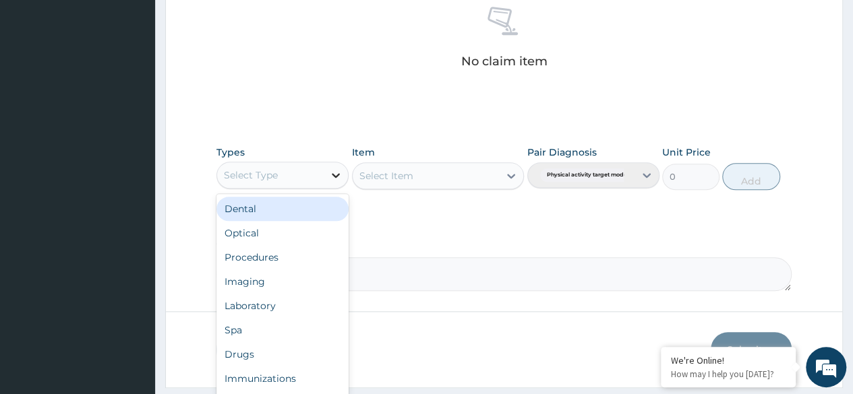
click at [334, 173] on icon at bounding box center [336, 175] width 8 height 5
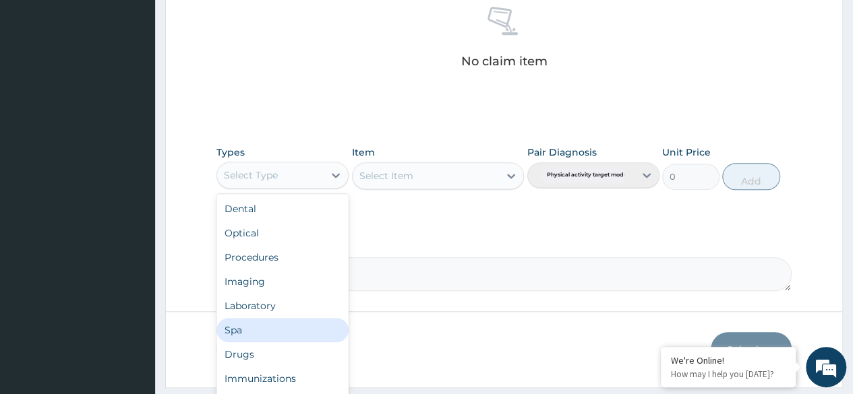
scroll to position [46, 0]
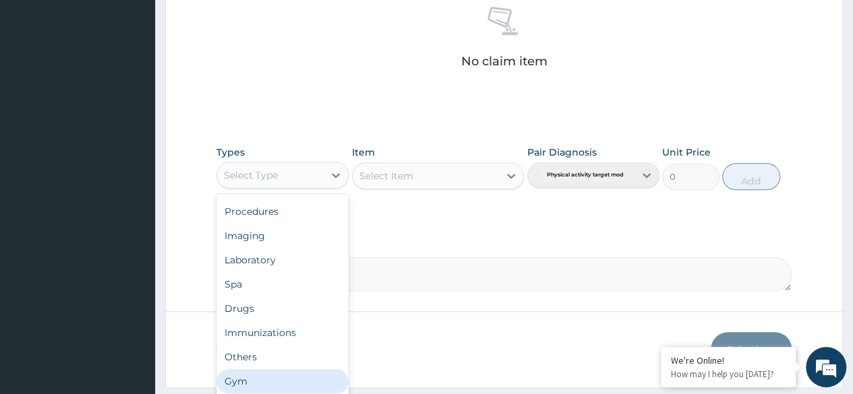
click at [278, 378] on div "Gym" at bounding box center [282, 381] width 132 height 24
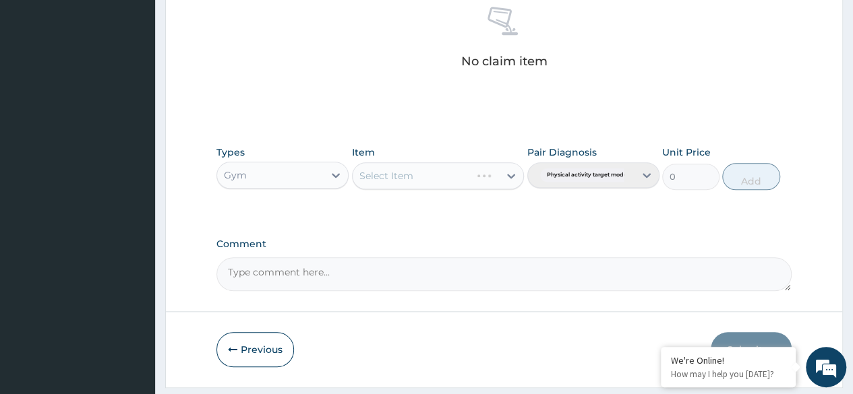
click at [508, 178] on div "Select Item" at bounding box center [438, 175] width 173 height 27
click at [510, 175] on icon at bounding box center [511, 176] width 8 height 5
click at [462, 208] on div "GYM PER SESSION" at bounding box center [438, 209] width 173 height 24
click at [749, 173] on button "Add" at bounding box center [750, 176] width 57 height 27
type input "0"
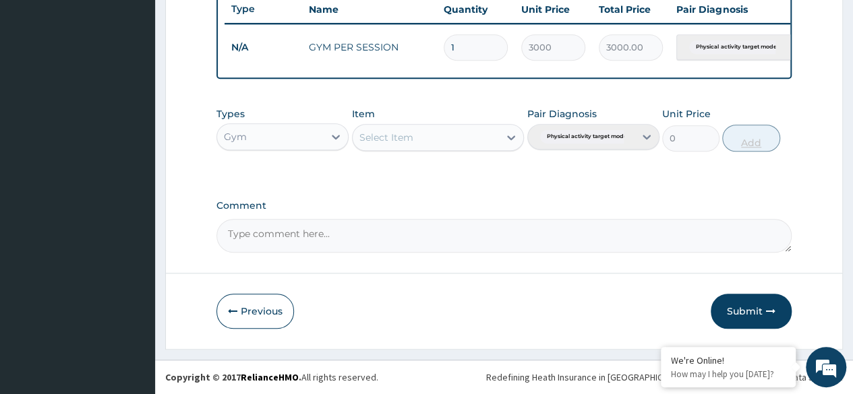
scroll to position [522, 0]
click at [738, 307] on button "Submit" at bounding box center [750, 311] width 81 height 35
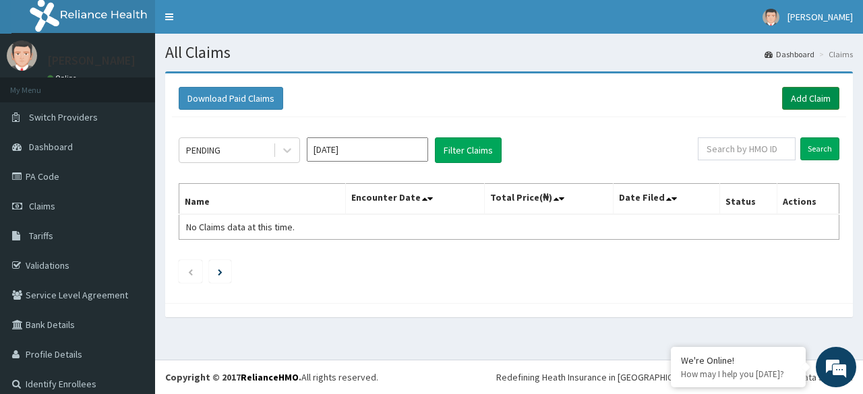
click at [801, 92] on link "Add Claim" at bounding box center [810, 98] width 57 height 23
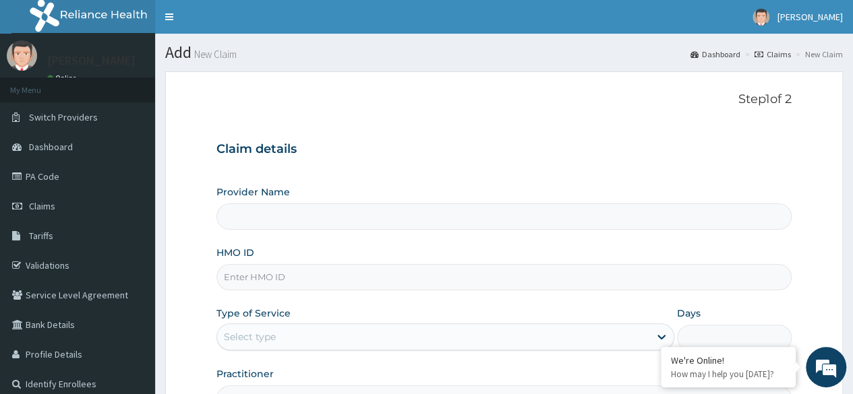
click at [272, 216] on input "Provider Name" at bounding box center [503, 217] width 575 height 26
click at [284, 280] on input "HMO ID" at bounding box center [503, 277] width 575 height 26
type input "BWC GYM"
type input "1"
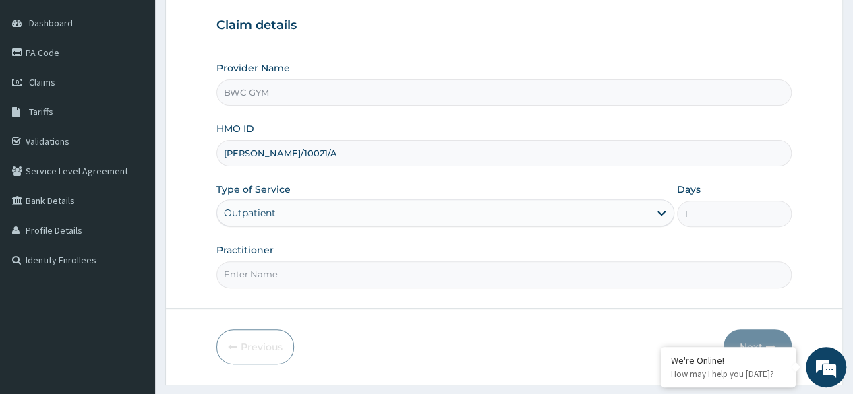
scroll to position [135, 0]
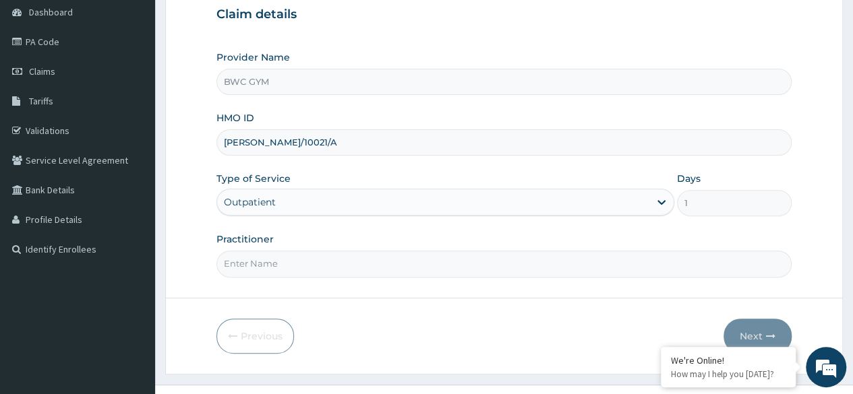
type input "ELY/10021/A"
click at [263, 264] on input "Practitioner" at bounding box center [503, 264] width 575 height 26
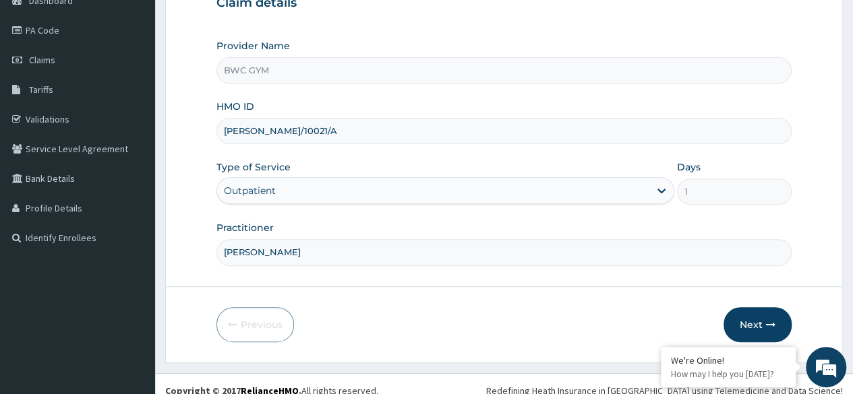
scroll to position [156, 0]
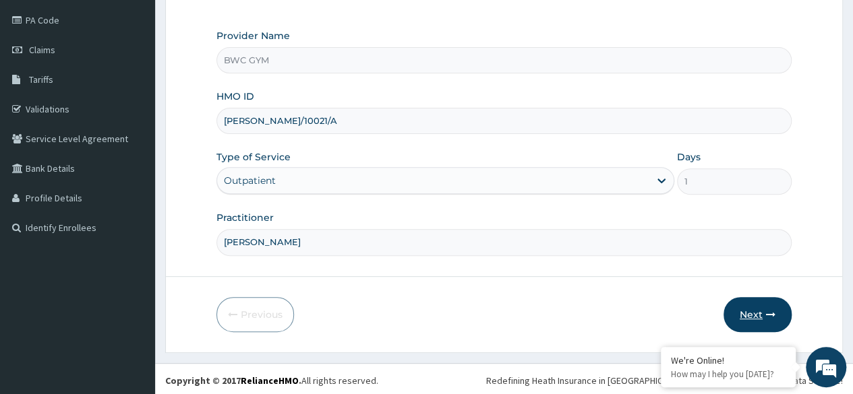
type input "DENNIS"
click at [750, 310] on button "Next" at bounding box center [757, 314] width 68 height 35
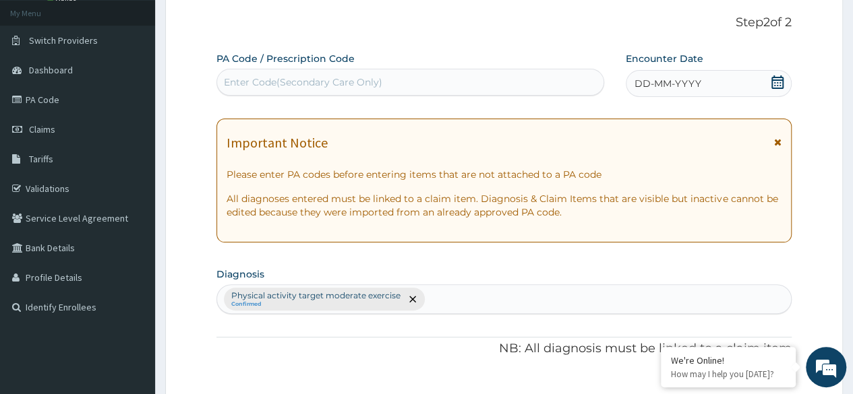
scroll to position [0, 0]
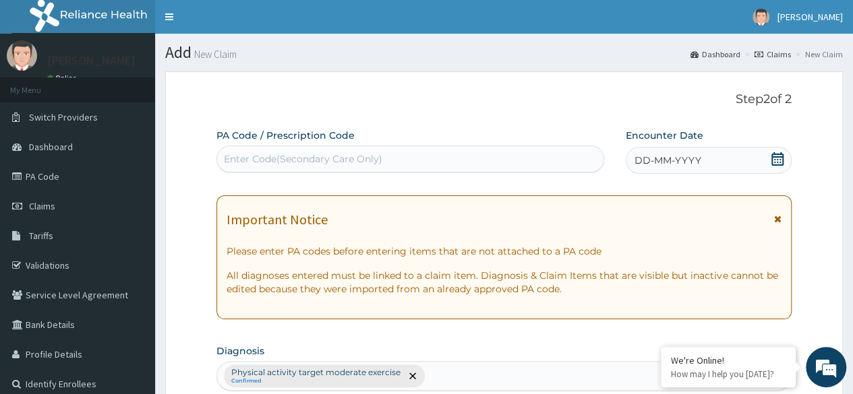
click at [342, 157] on div "Enter Code(Secondary Care Only)" at bounding box center [303, 158] width 158 height 13
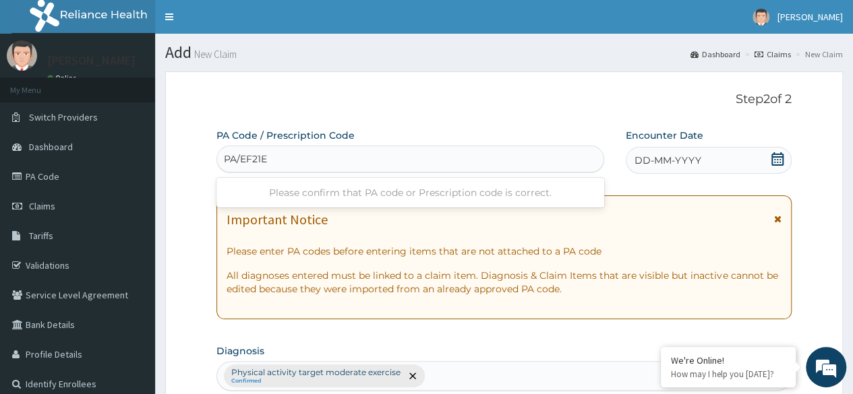
type input "PA/EF21EB"
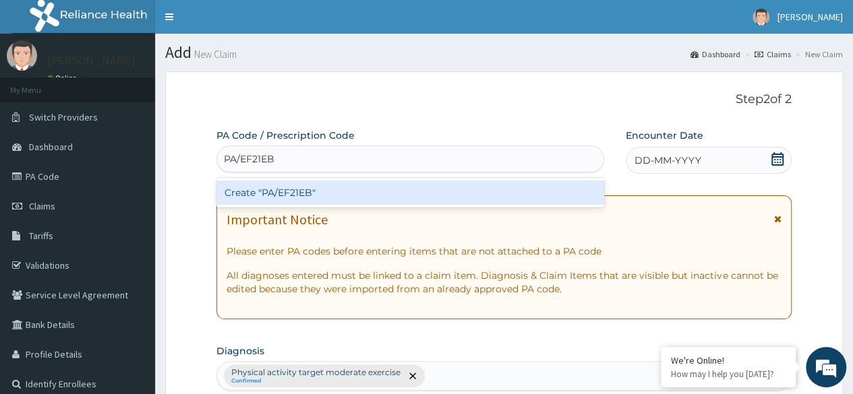
click at [333, 190] on div "Create "PA/EF21EB"" at bounding box center [409, 193] width 387 height 24
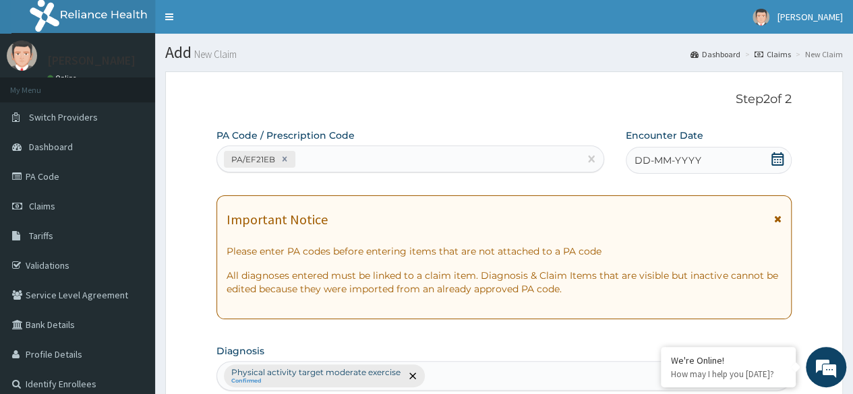
click at [665, 157] on span "DD-MM-YYYY" at bounding box center [667, 160] width 67 height 13
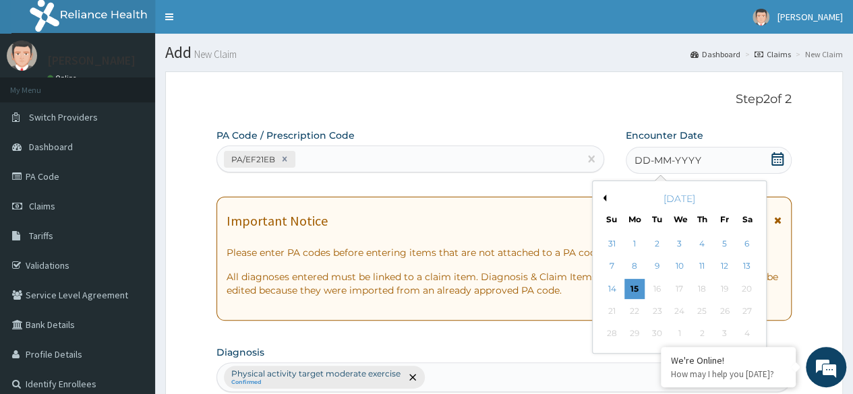
click at [603, 195] on button "Previous Month" at bounding box center [602, 198] width 7 height 7
click at [636, 313] on div "18" at bounding box center [634, 311] width 20 height 20
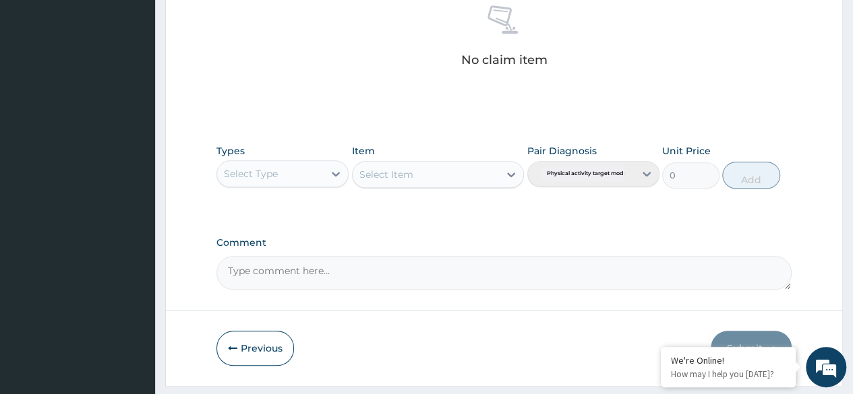
scroll to position [575, 0]
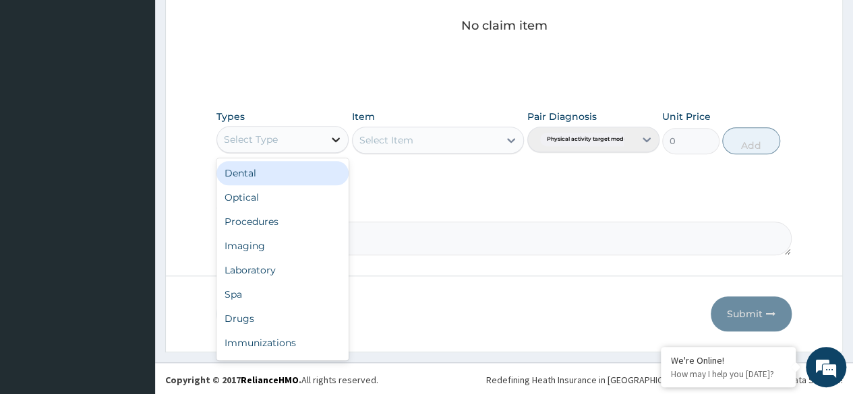
click at [335, 139] on icon at bounding box center [336, 139] width 8 height 5
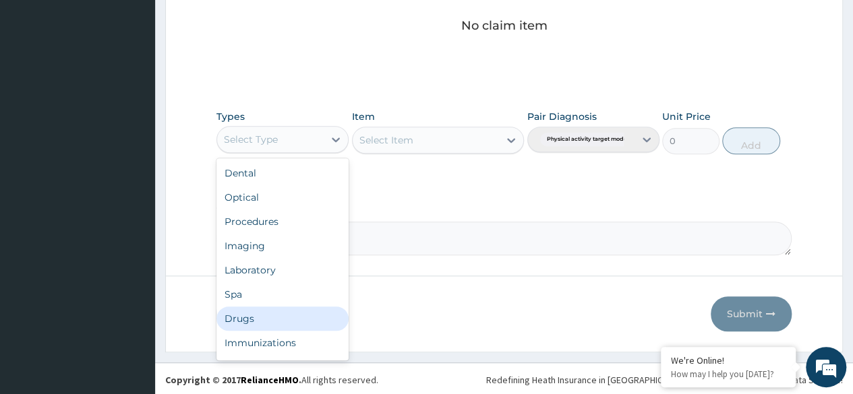
scroll to position [46, 0]
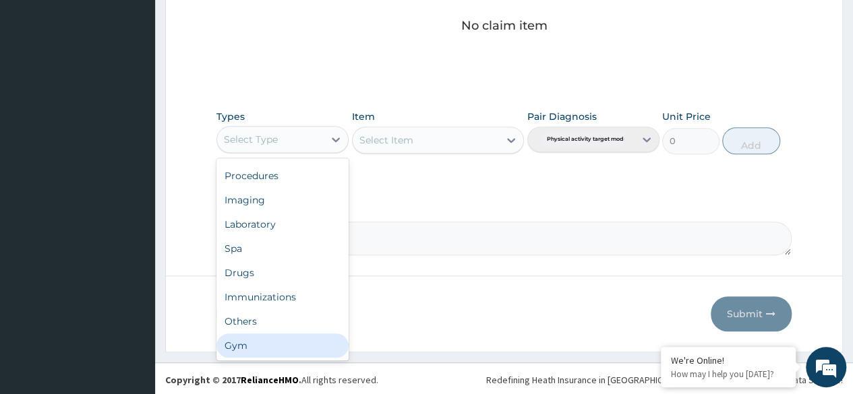
click at [248, 340] on div "Gym" at bounding box center [282, 346] width 132 height 24
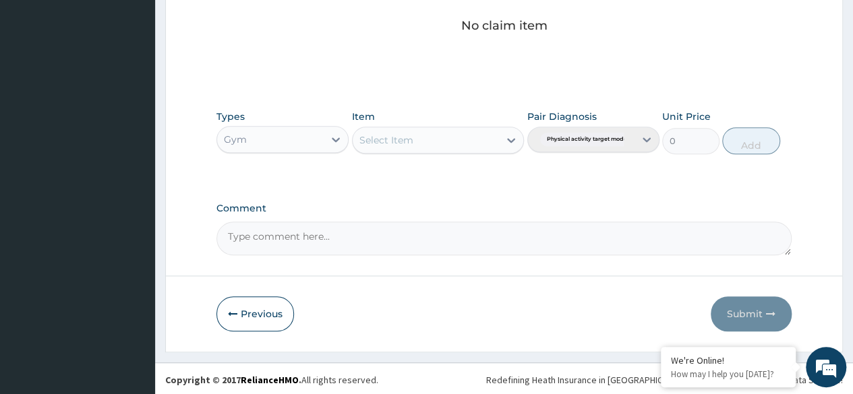
click at [511, 142] on icon at bounding box center [510, 139] width 13 height 13
click at [465, 172] on div "GYM PER SESSION" at bounding box center [438, 174] width 173 height 24
click at [755, 137] on button "Add" at bounding box center [750, 140] width 57 height 27
type input "0"
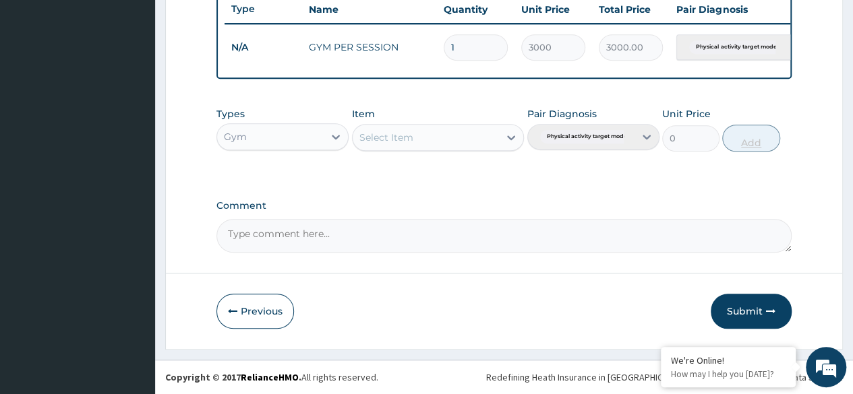
scroll to position [522, 0]
click at [749, 307] on button "Submit" at bounding box center [750, 311] width 81 height 35
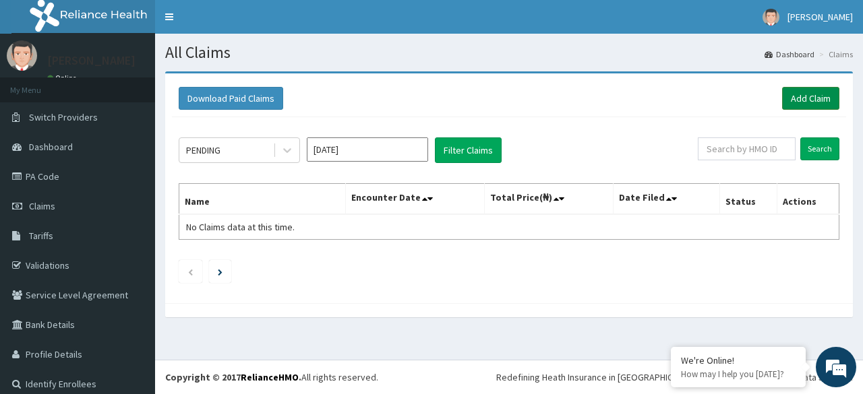
click at [799, 102] on link "Add Claim" at bounding box center [810, 98] width 57 height 23
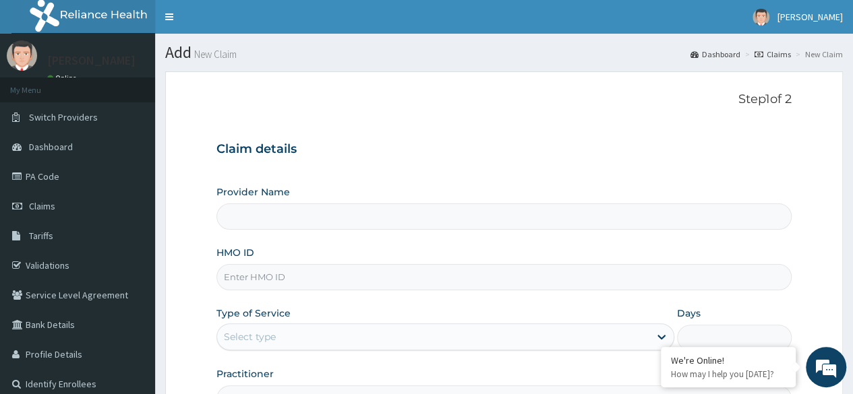
click at [273, 217] on input "Provider Name" at bounding box center [503, 217] width 575 height 26
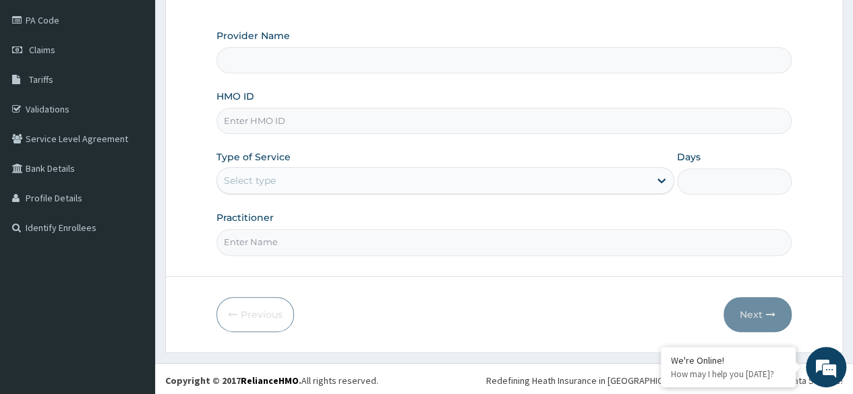
type input "BWC GYM"
type input "1"
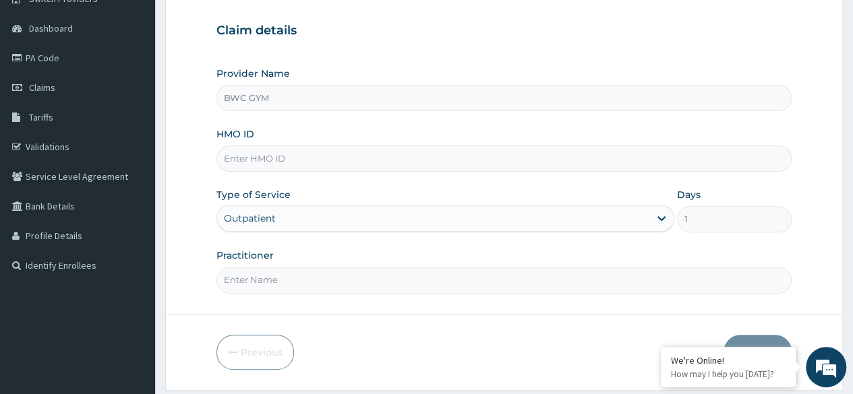
scroll to position [89, 0]
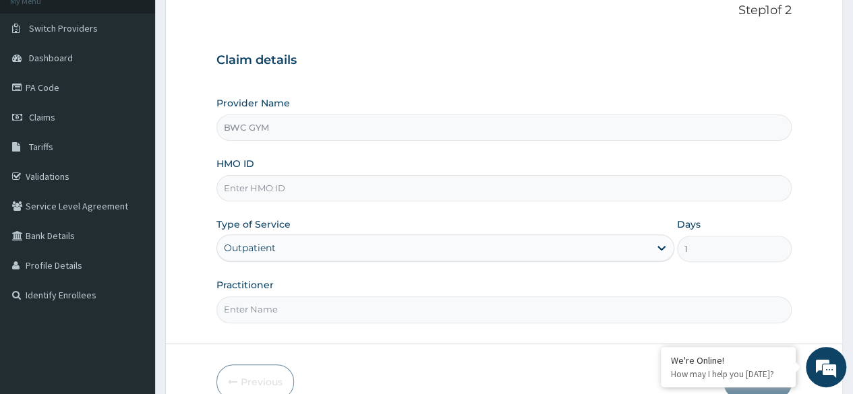
click at [269, 183] on input "HMO ID" at bounding box center [503, 188] width 575 height 26
type input "SNK/10029/A"
click at [286, 308] on input "Practitioner" at bounding box center [503, 310] width 575 height 26
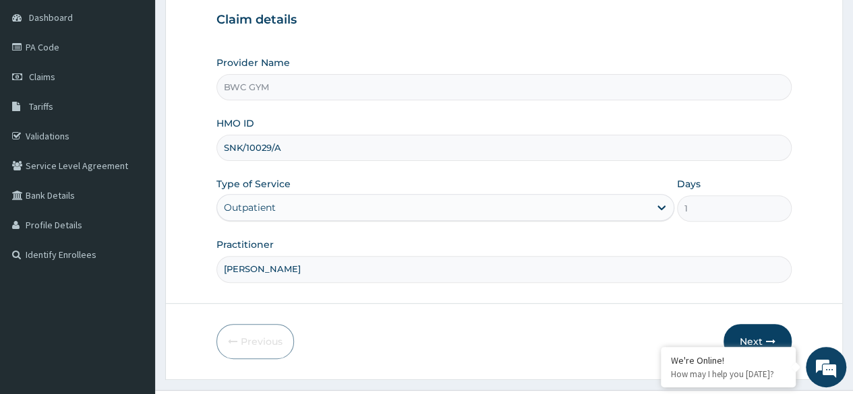
scroll to position [156, 0]
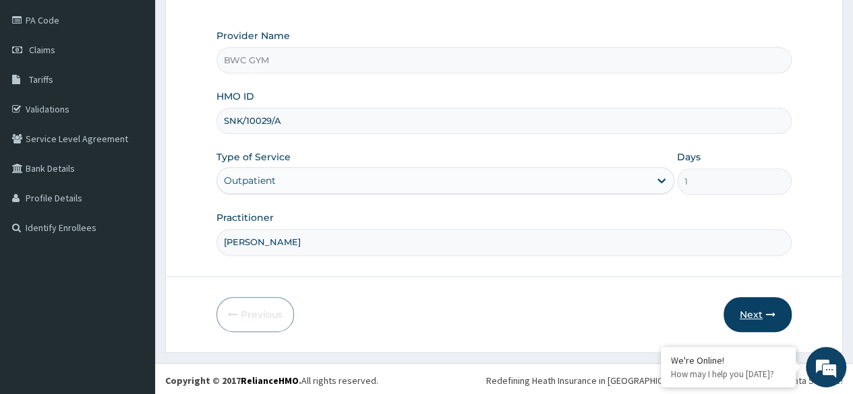
type input "[PERSON_NAME]"
click at [752, 308] on button "Next" at bounding box center [757, 314] width 68 height 35
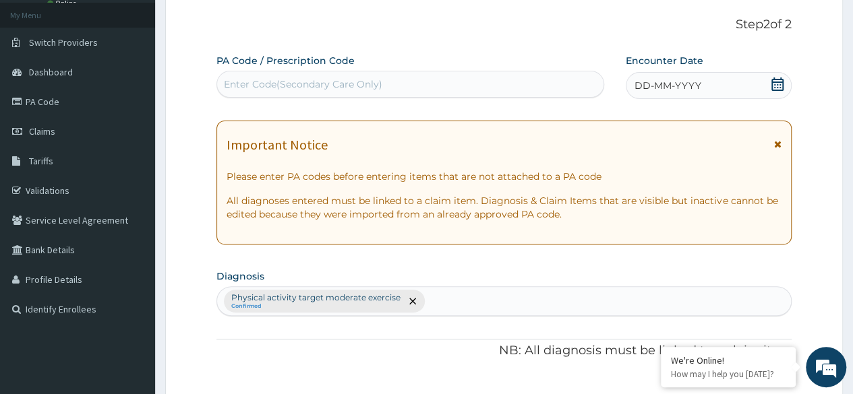
scroll to position [0, 0]
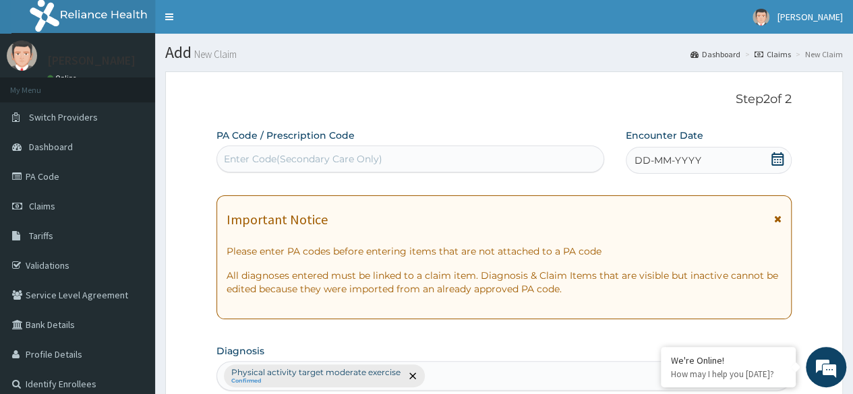
click at [349, 152] on div "Enter Code(Secondary Care Only)" at bounding box center [303, 158] width 158 height 13
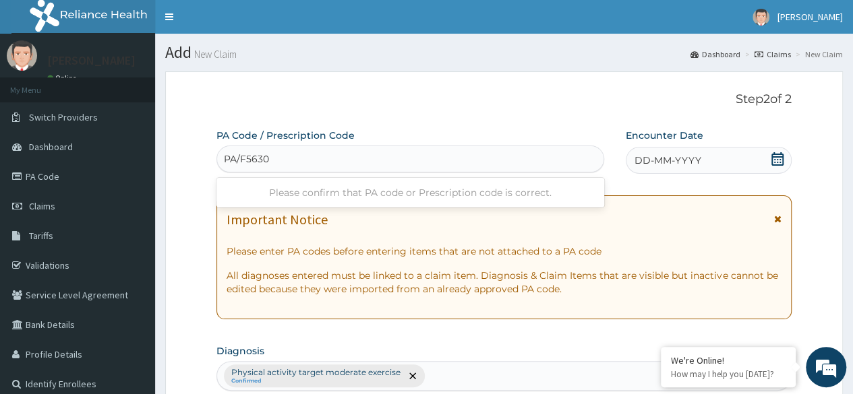
type input "PA/F56307"
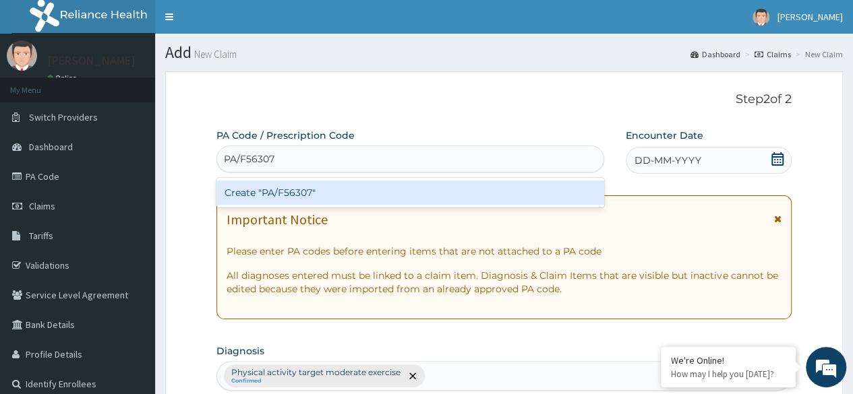
click at [357, 192] on div "Create "PA/F56307"" at bounding box center [409, 193] width 387 height 24
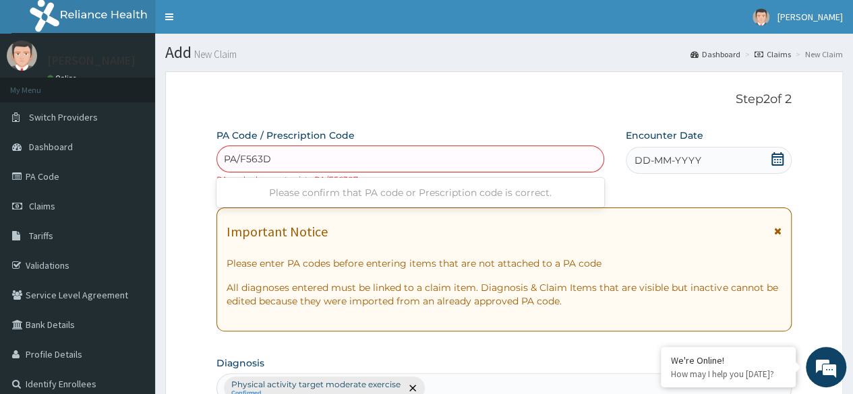
type input "PA/F563D7"
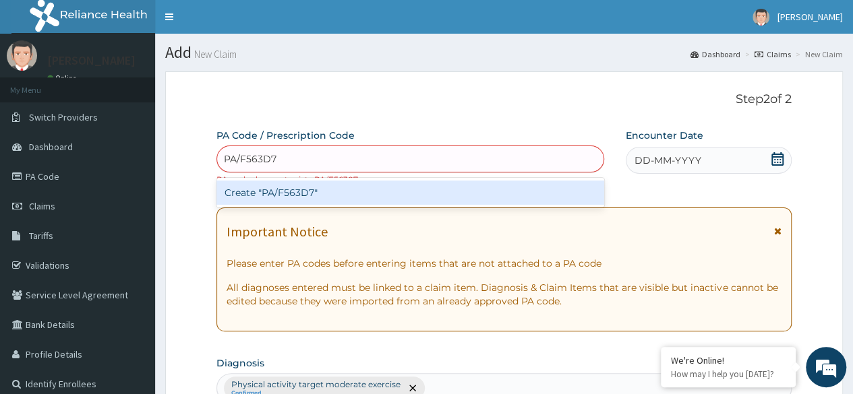
click at [328, 191] on div "Create "PA/F563D7"" at bounding box center [409, 193] width 387 height 24
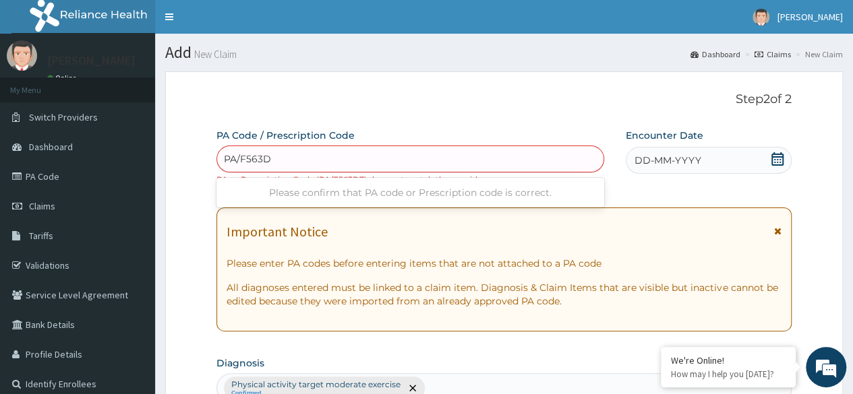
type input "PA/F563D7"
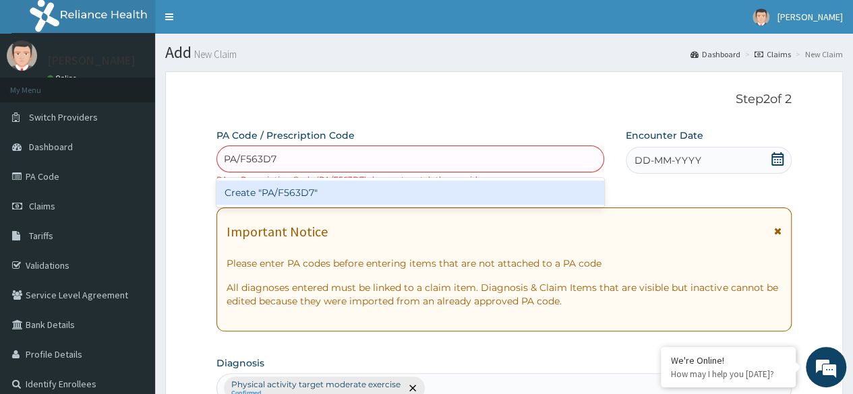
click at [332, 191] on div "Create "PA/F563D7"" at bounding box center [409, 193] width 387 height 24
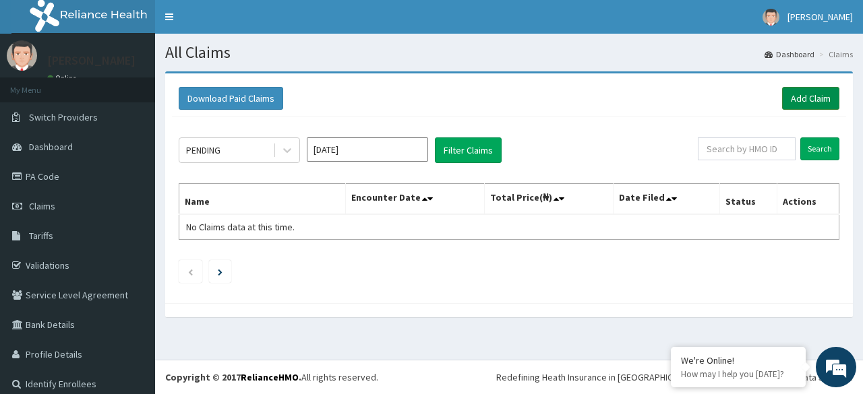
click at [805, 100] on link "Add Claim" at bounding box center [810, 98] width 57 height 23
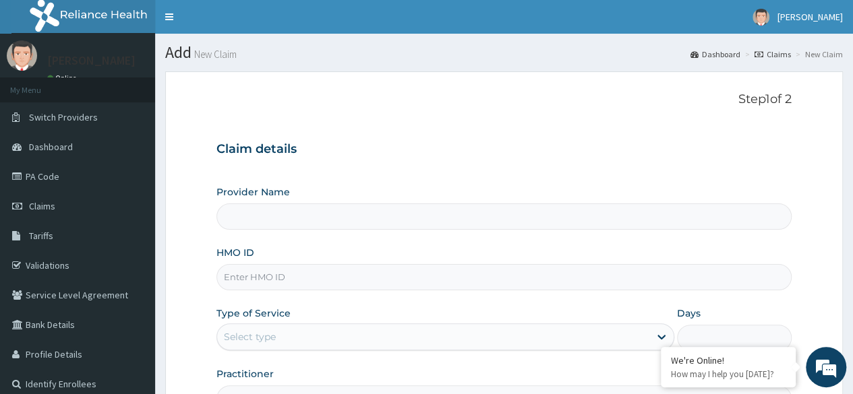
click at [340, 218] on input "Provider Name" at bounding box center [503, 217] width 575 height 26
type input "BWC GYM"
type input "1"
click at [256, 275] on input "HMO ID" at bounding box center [503, 277] width 575 height 26
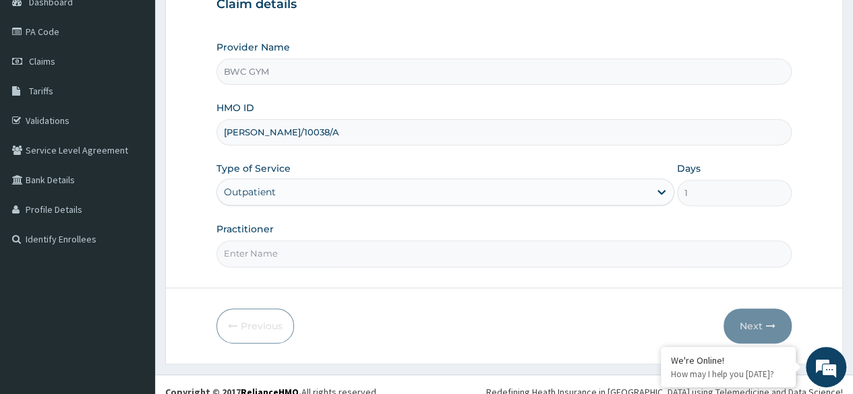
scroll to position [156, 0]
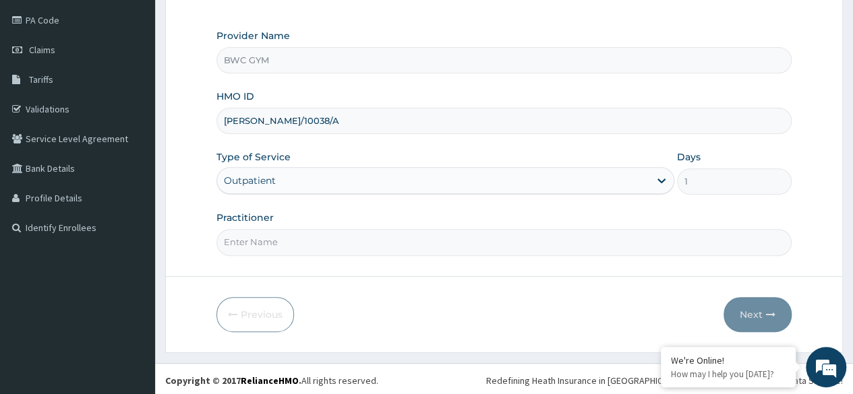
type input "ELY/10038/A"
click at [284, 237] on input "Practitioner" at bounding box center [503, 242] width 575 height 26
type input "DENNIS"
click at [753, 312] on button "Next" at bounding box center [757, 314] width 68 height 35
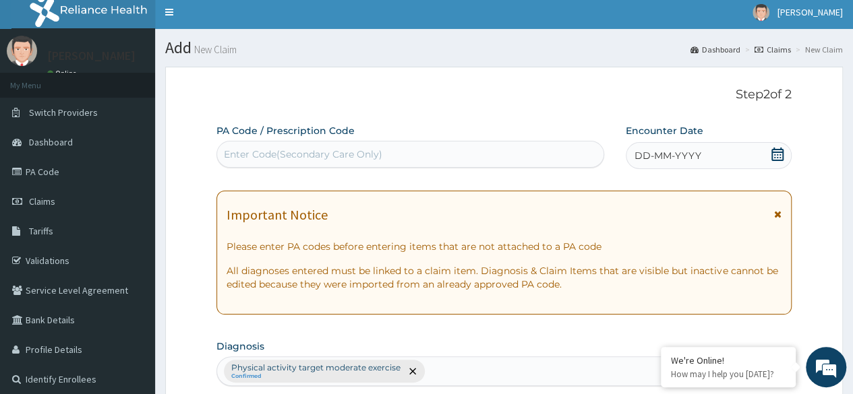
scroll to position [0, 0]
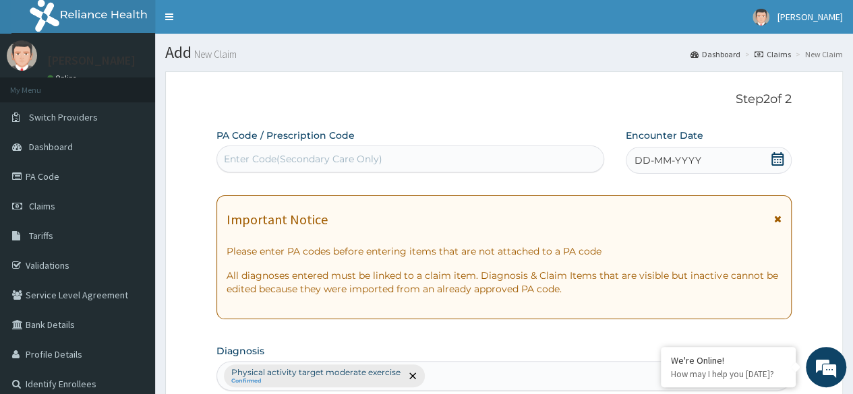
click at [315, 157] on div "Enter Code(Secondary Care Only)" at bounding box center [303, 158] width 158 height 13
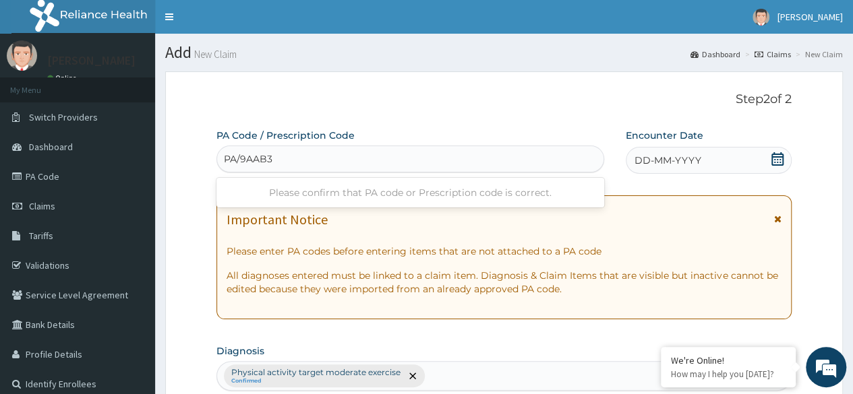
type input "PA/9AAB34"
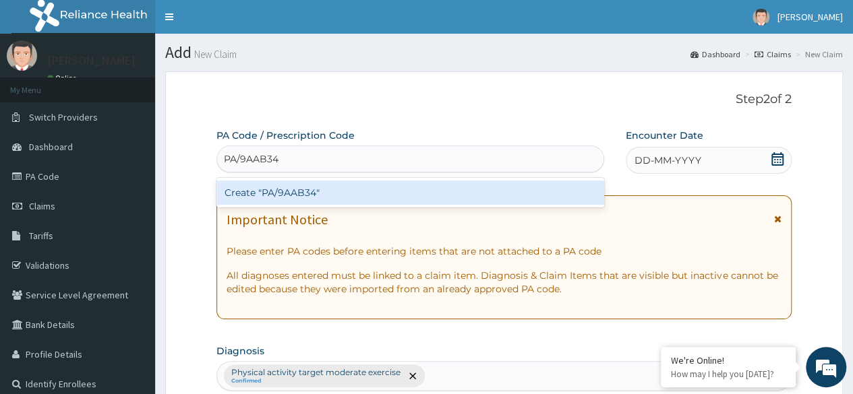
click at [328, 186] on div "Create "PA/9AAB34"" at bounding box center [409, 193] width 387 height 24
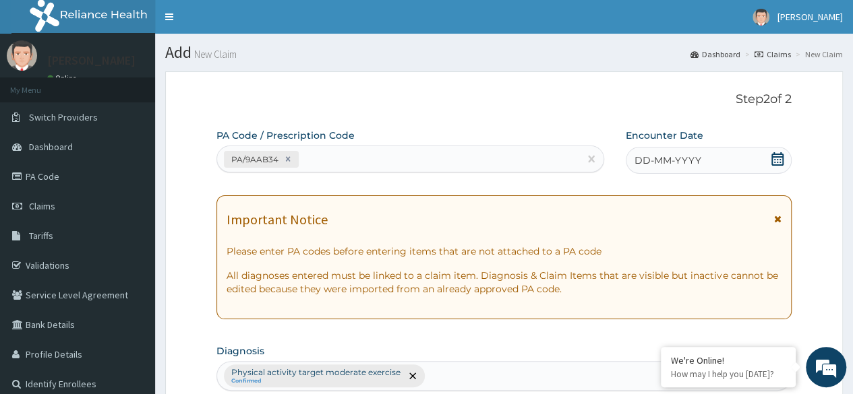
click at [682, 158] on span "DD-MM-YYYY" at bounding box center [667, 160] width 67 height 13
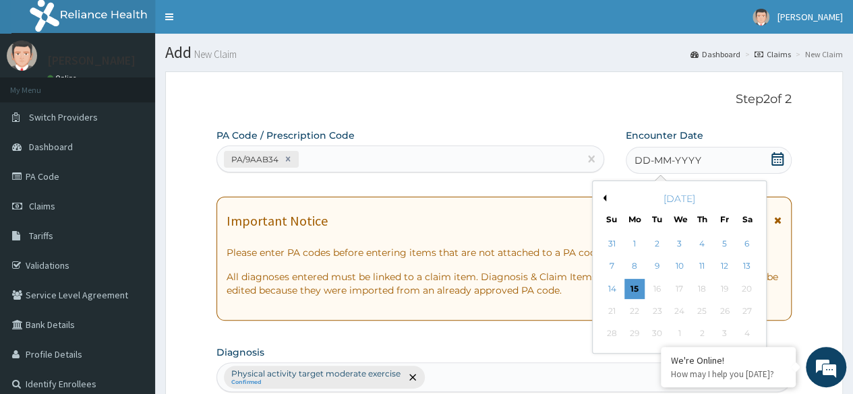
click at [604, 196] on button "Previous Month" at bounding box center [602, 198] width 7 height 7
click at [702, 308] on div "21" at bounding box center [702, 311] width 20 height 20
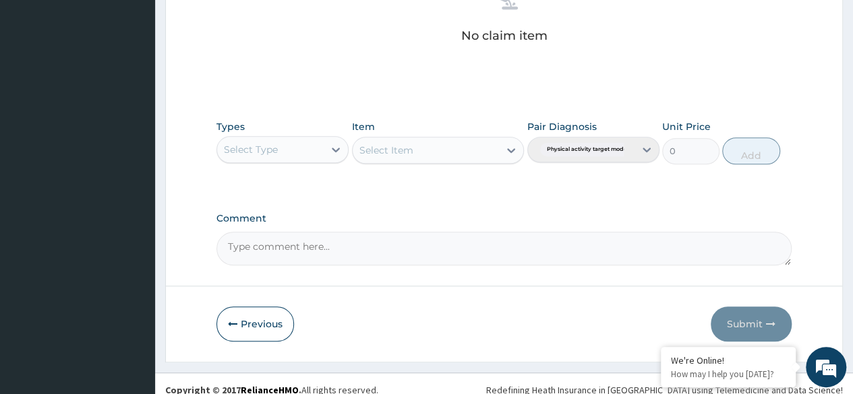
scroll to position [575, 0]
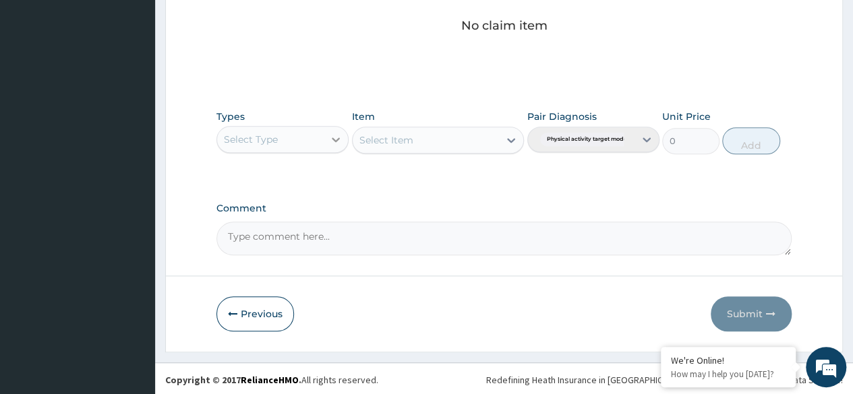
click at [337, 141] on icon at bounding box center [335, 139] width 13 height 13
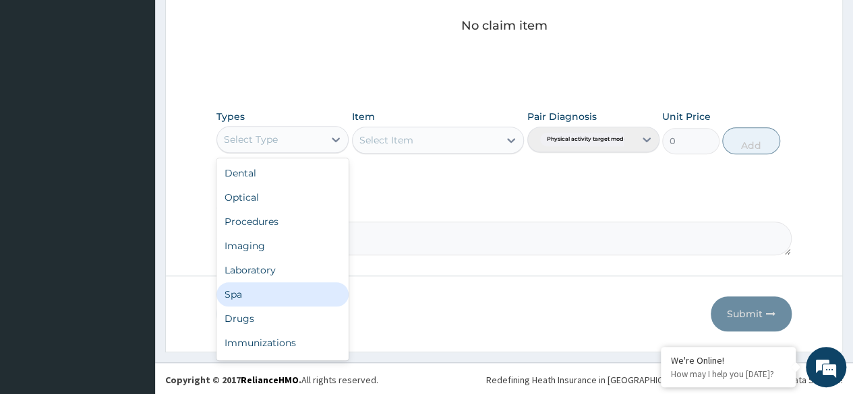
scroll to position [46, 0]
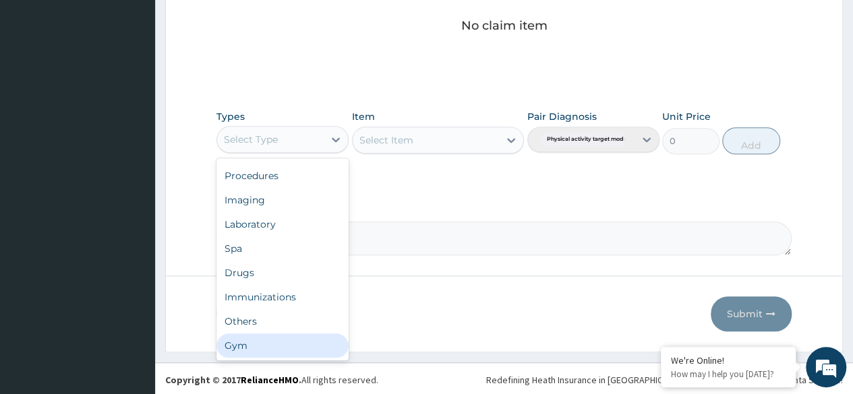
click at [248, 337] on div "Gym" at bounding box center [282, 346] width 132 height 24
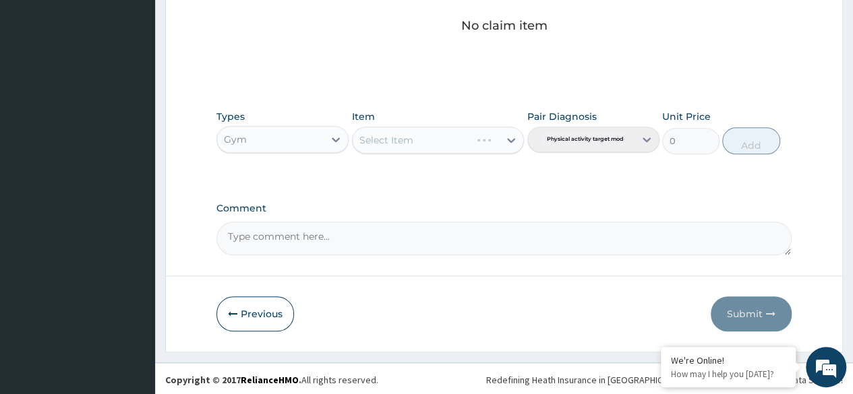
click at [511, 140] on div "Select Item" at bounding box center [438, 140] width 173 height 27
click at [518, 134] on icon at bounding box center [510, 139] width 13 height 13
click at [464, 178] on div "GYM PER SESSION" at bounding box center [438, 174] width 173 height 24
click at [754, 137] on button "Add" at bounding box center [750, 140] width 57 height 27
type input "0"
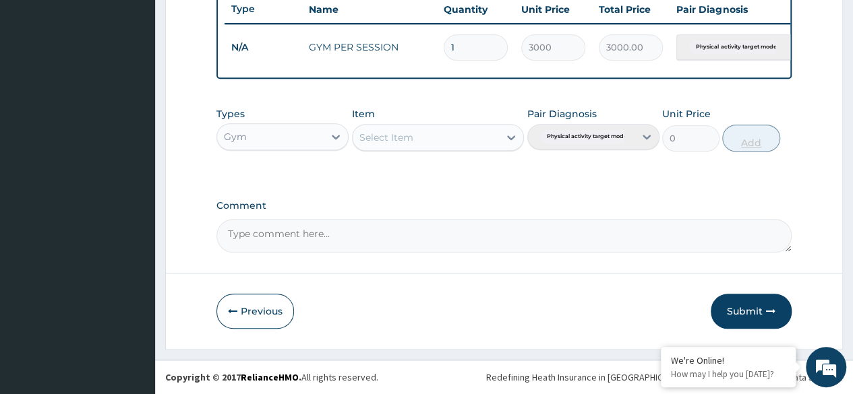
scroll to position [522, 0]
click at [737, 311] on button "Submit" at bounding box center [750, 311] width 81 height 35
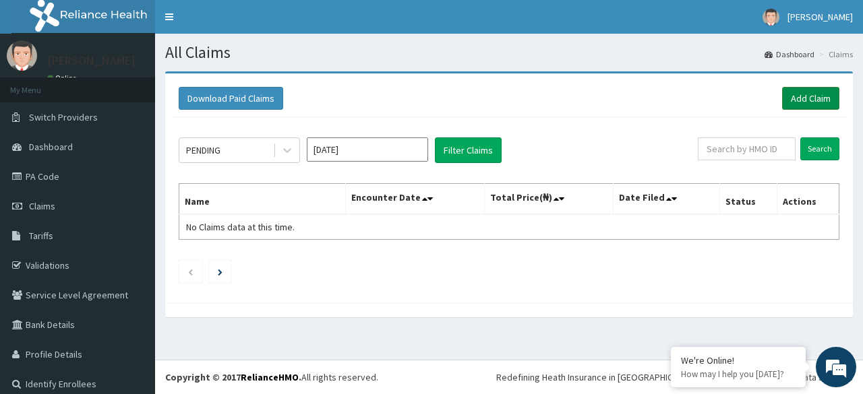
click at [797, 92] on link "Add Claim" at bounding box center [810, 98] width 57 height 23
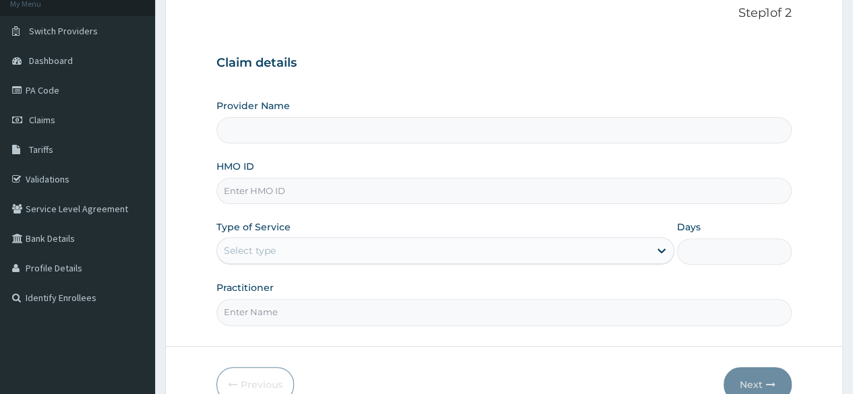
scroll to position [135, 0]
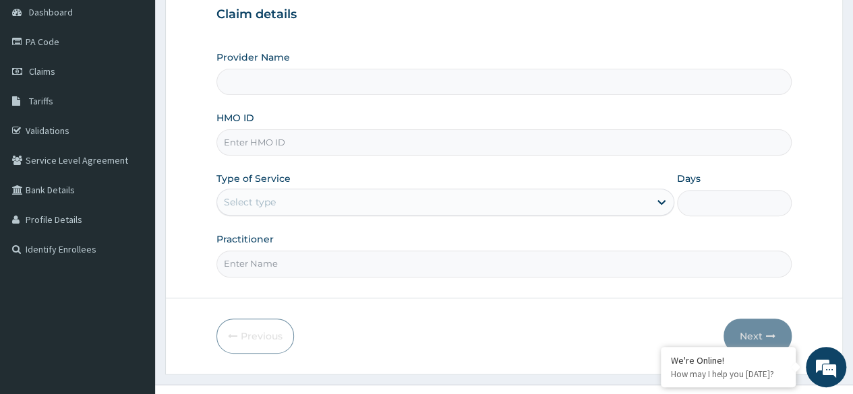
click at [278, 135] on input "HMO ID" at bounding box center [503, 142] width 575 height 26
type input "BWC GYM"
type input "1"
click at [273, 140] on input "HMO ID" at bounding box center [503, 142] width 575 height 26
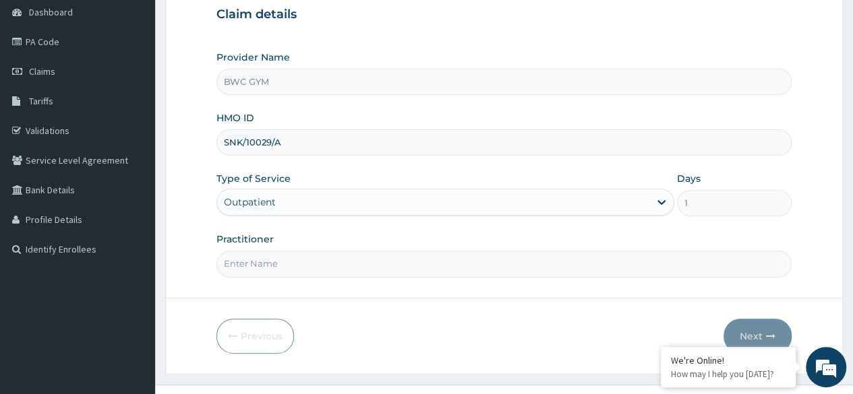
type input "SNK/10029/A"
click at [262, 251] on input "Practitioner" at bounding box center [503, 264] width 575 height 26
type input "[PERSON_NAME]"
click at [748, 334] on button "Next" at bounding box center [757, 336] width 68 height 35
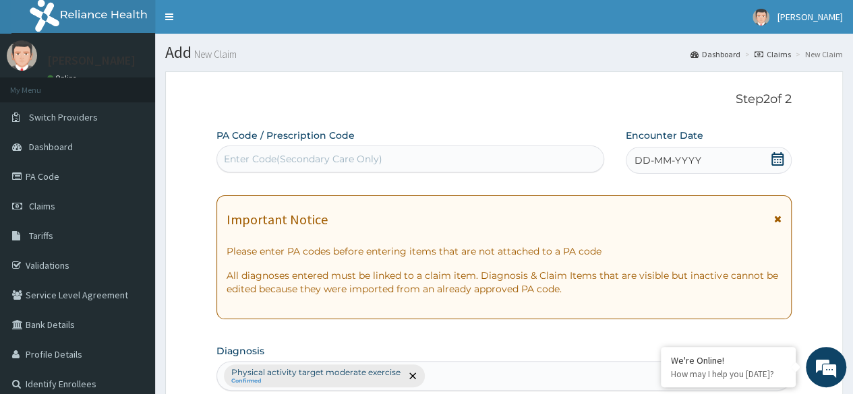
click at [324, 158] on div "Enter Code(Secondary Care Only)" at bounding box center [303, 158] width 158 height 13
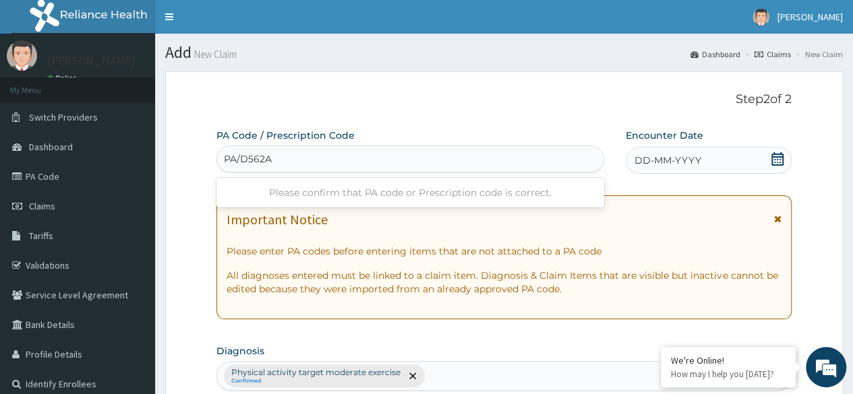
type input "PA/D562AE"
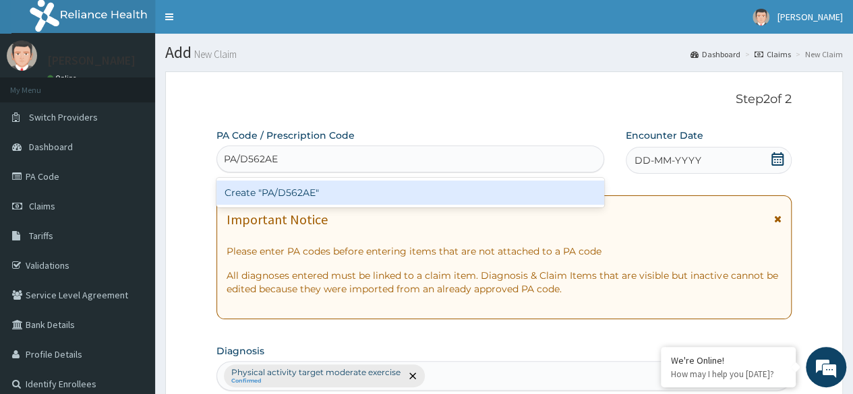
click at [452, 189] on div "Create "PA/D562AE"" at bounding box center [409, 193] width 387 height 24
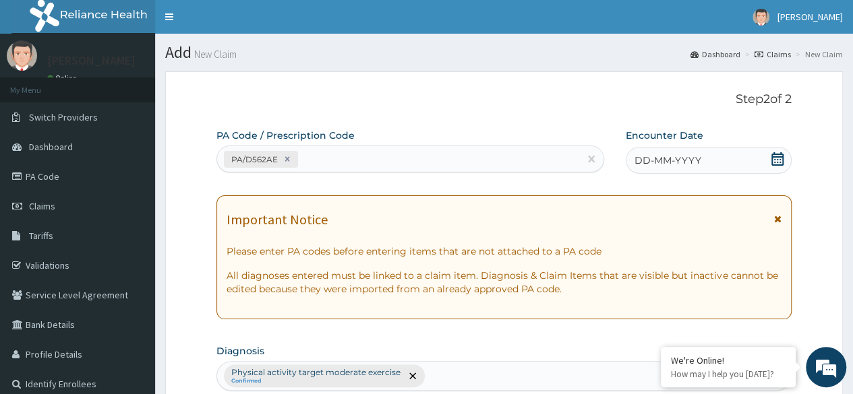
click at [659, 166] on span "DD-MM-YYYY" at bounding box center [667, 160] width 67 height 13
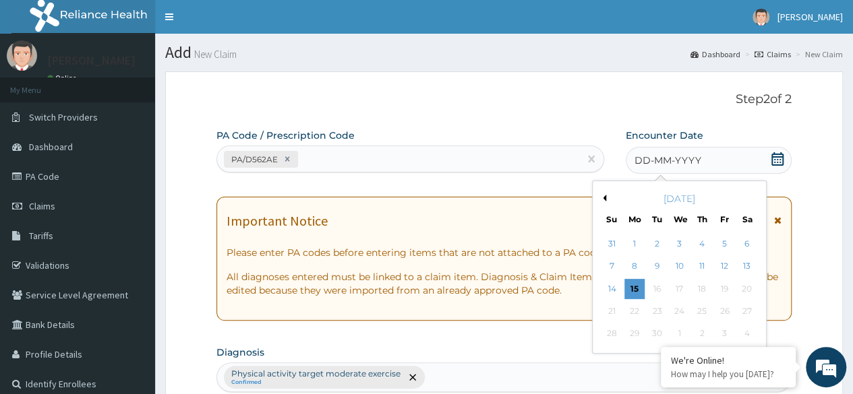
click at [603, 199] on button "Previous Month" at bounding box center [602, 198] width 7 height 7
click at [730, 314] on div "22" at bounding box center [724, 311] width 20 height 20
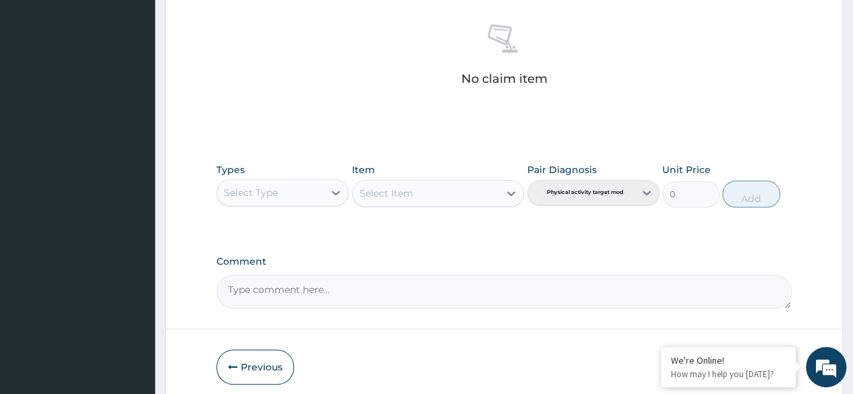
scroll to position [539, 0]
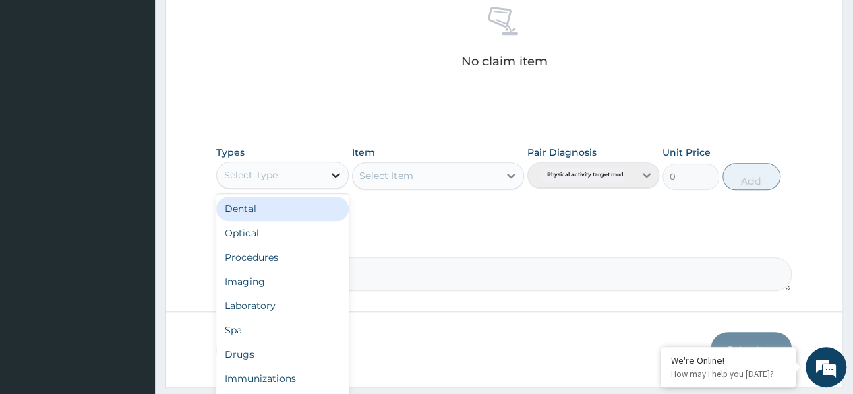
click at [334, 170] on icon at bounding box center [335, 174] width 13 height 13
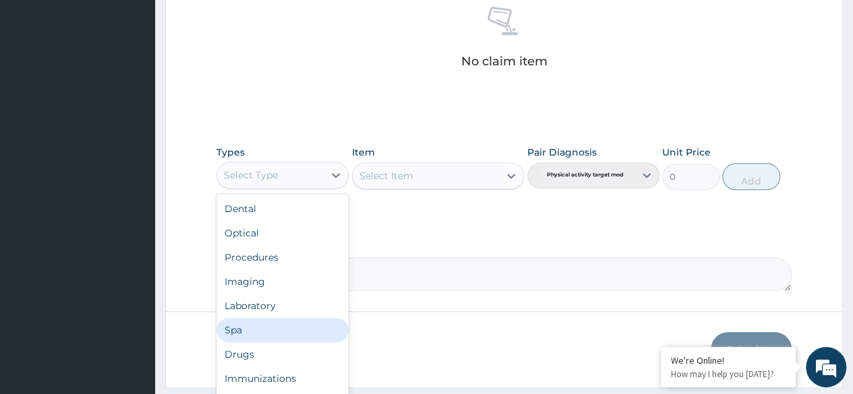
scroll to position [46, 0]
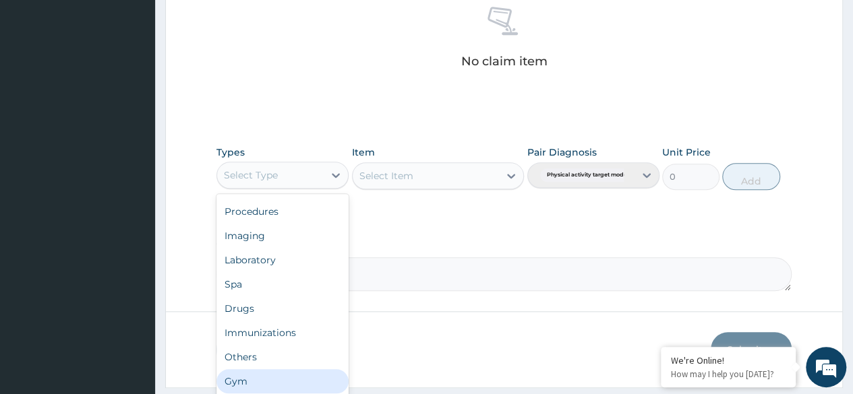
click at [231, 375] on div "Gym" at bounding box center [282, 381] width 132 height 24
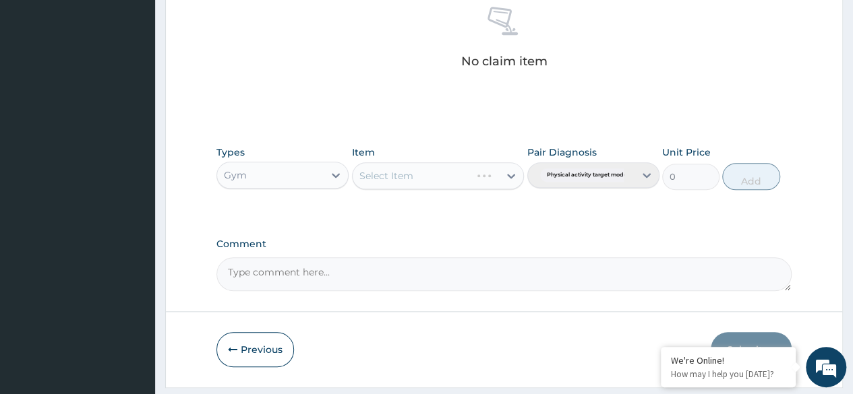
click at [512, 176] on div "Select Item" at bounding box center [438, 175] width 173 height 27
click at [512, 176] on icon at bounding box center [511, 176] width 8 height 5
click at [449, 204] on div "GYM PER SESSION" at bounding box center [438, 209] width 173 height 24
click at [763, 177] on button "Add" at bounding box center [750, 176] width 57 height 27
type input "0"
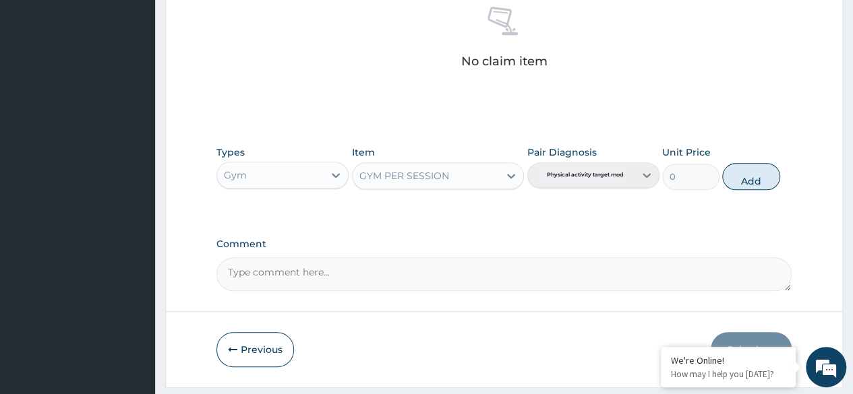
scroll to position [522, 0]
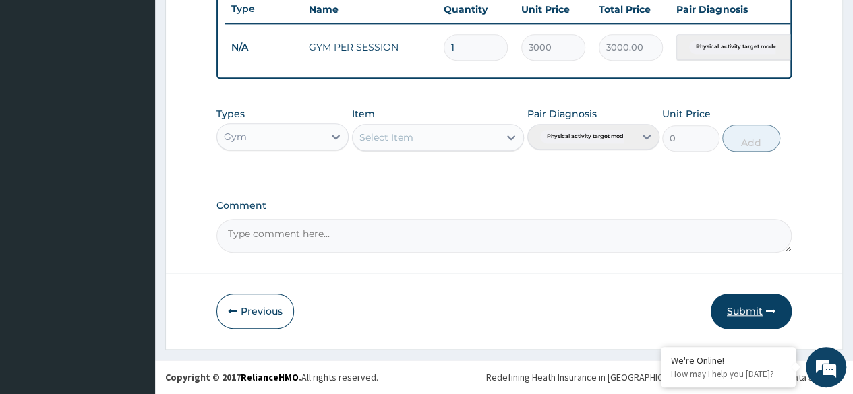
click at [739, 311] on button "Submit" at bounding box center [750, 311] width 81 height 35
